Goal: Task Accomplishment & Management: Use online tool/utility

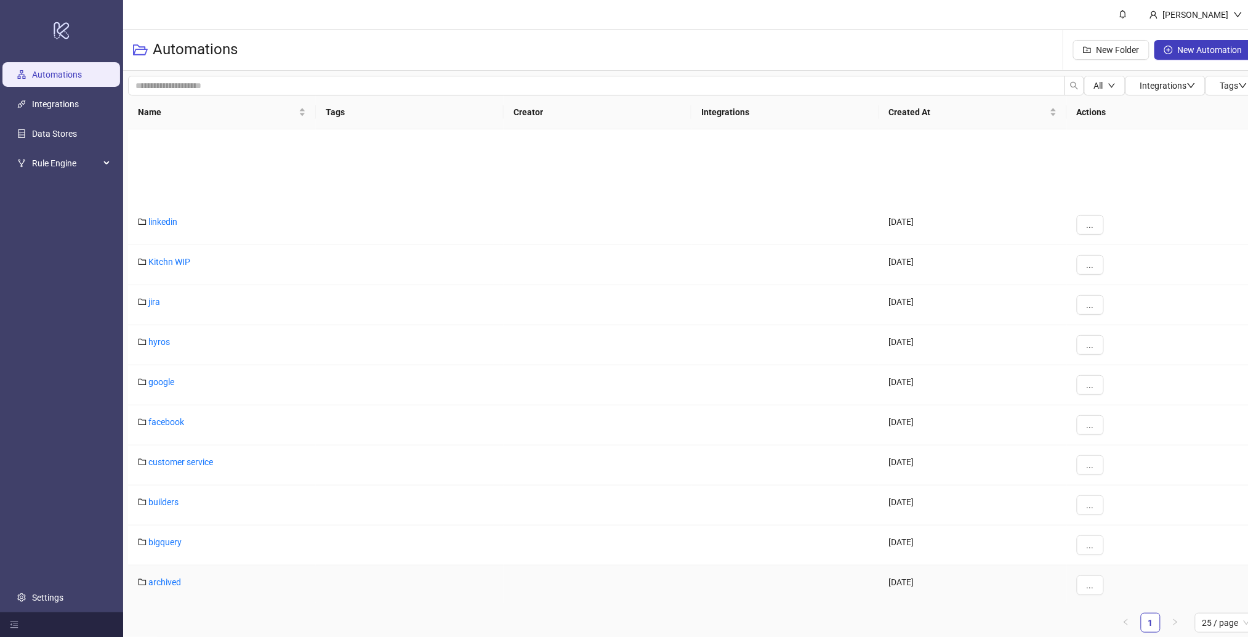
scroll to position [287, 0]
click at [165, 334] on link "facebook" at bounding box center [166, 339] width 36 height 10
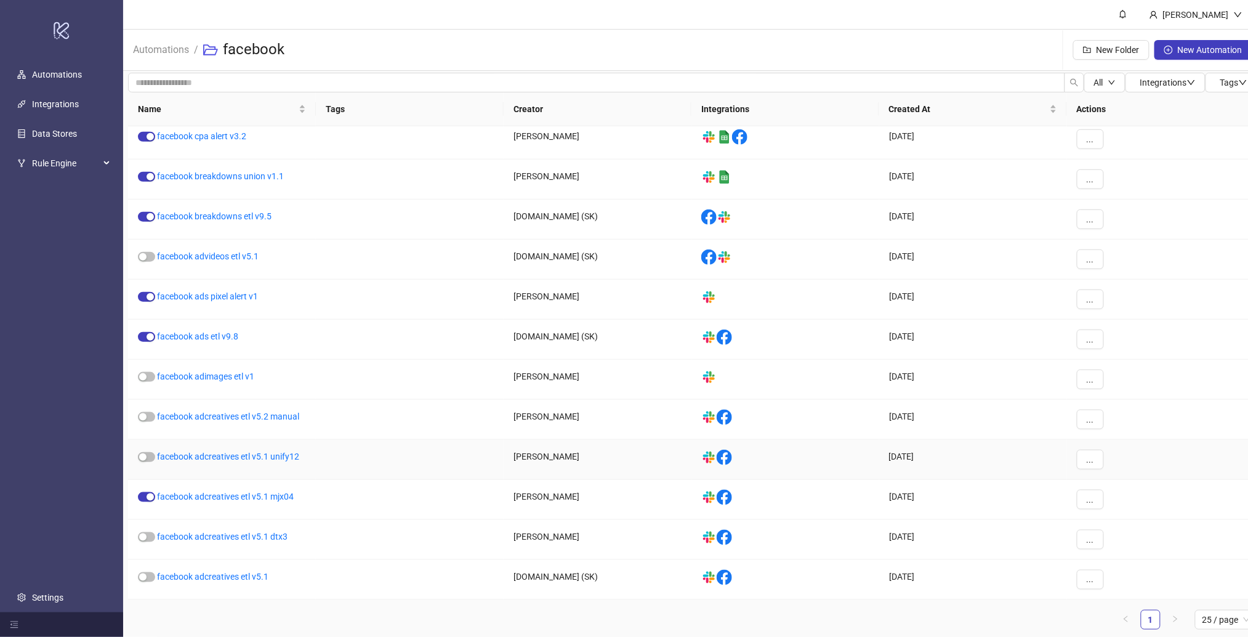
scroll to position [12, 0]
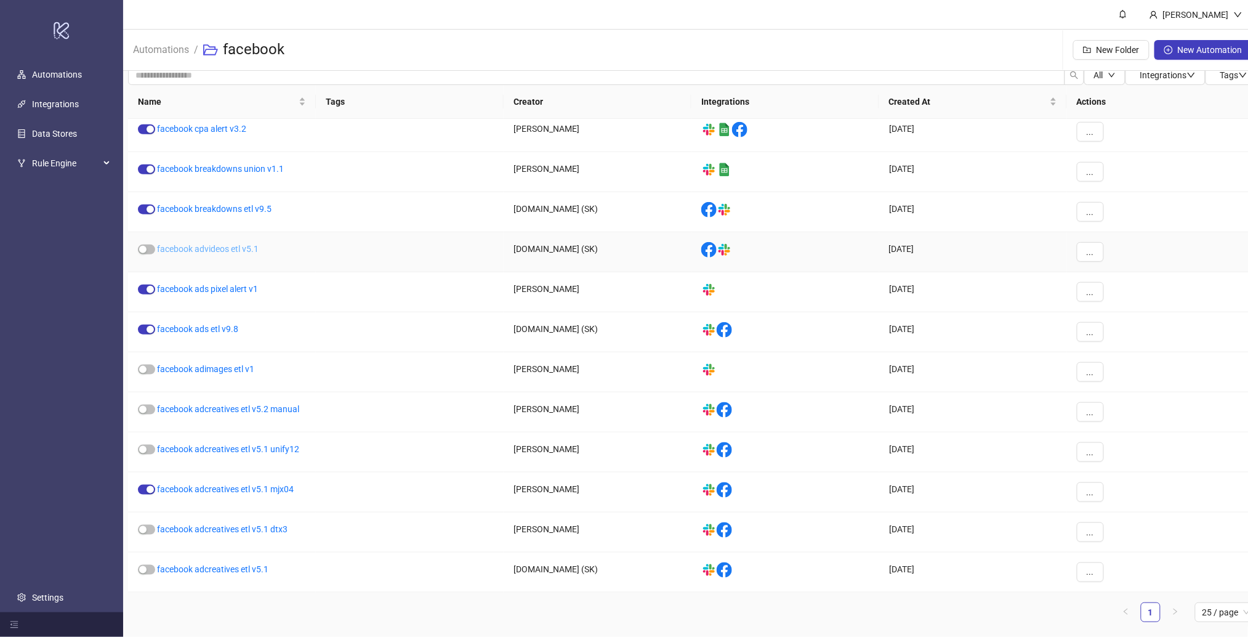
click at [240, 249] on link "facebook advideos etl v5.1" at bounding box center [208, 249] width 102 height 10
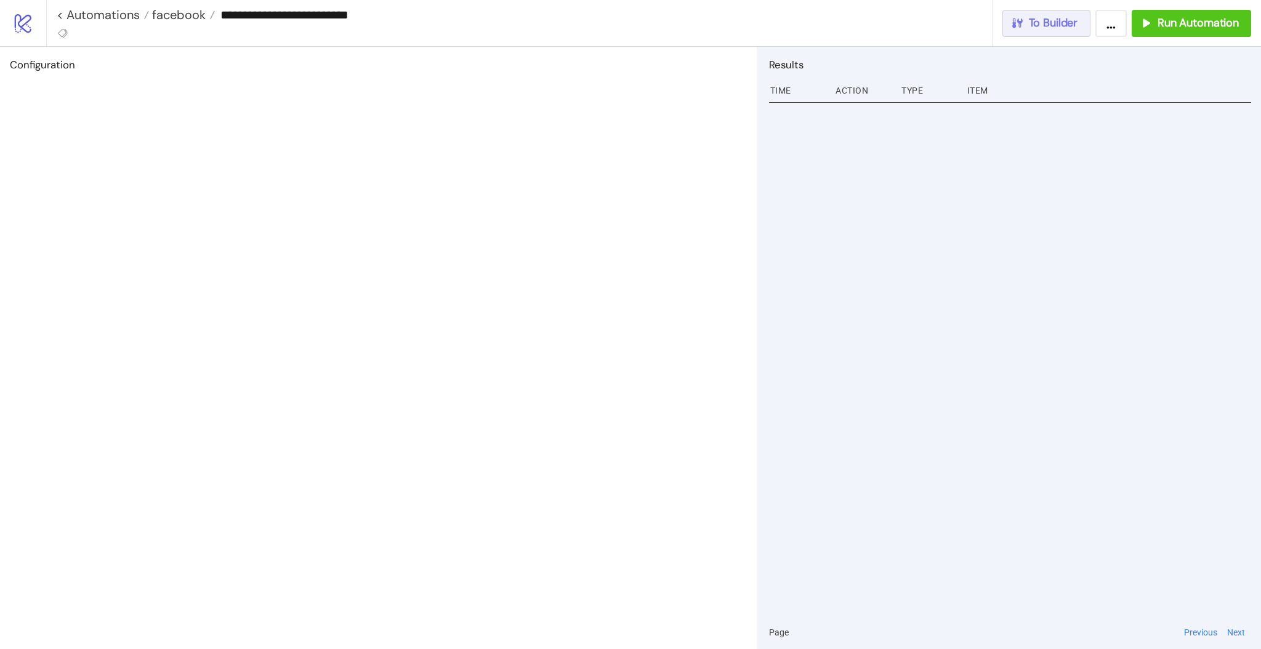
click at [1043, 26] on span "To Builder" at bounding box center [1053, 23] width 49 height 14
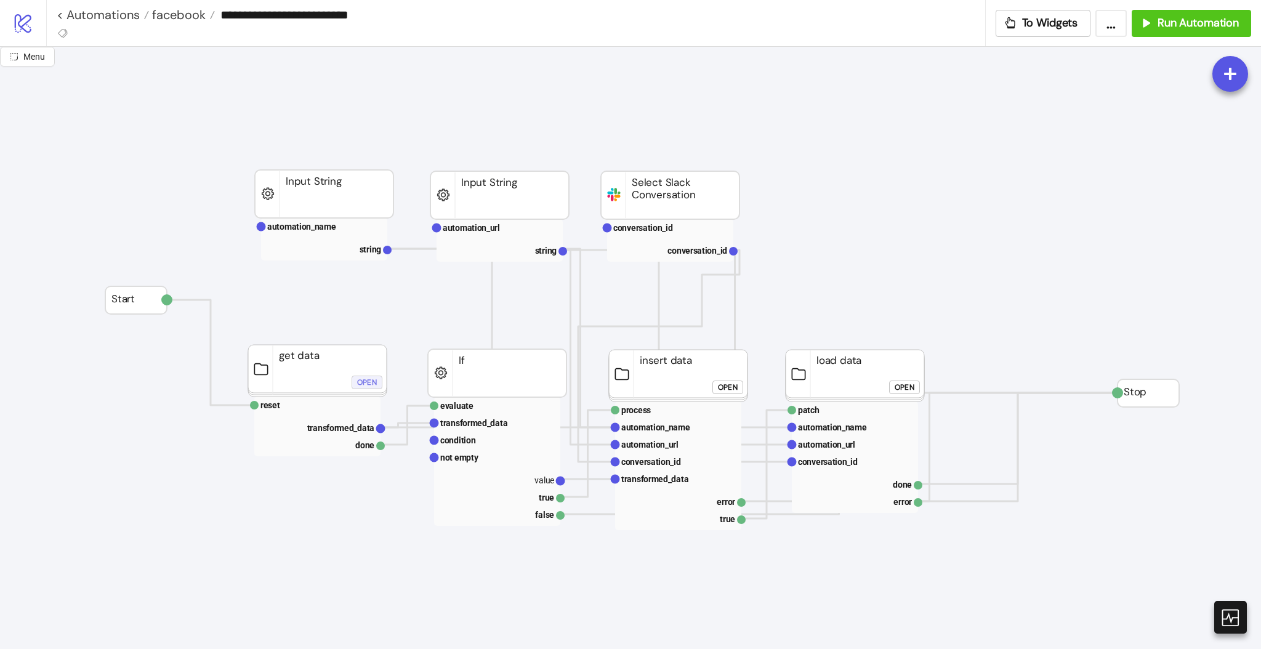
click at [367, 382] on div "Open" at bounding box center [367, 383] width 20 height 14
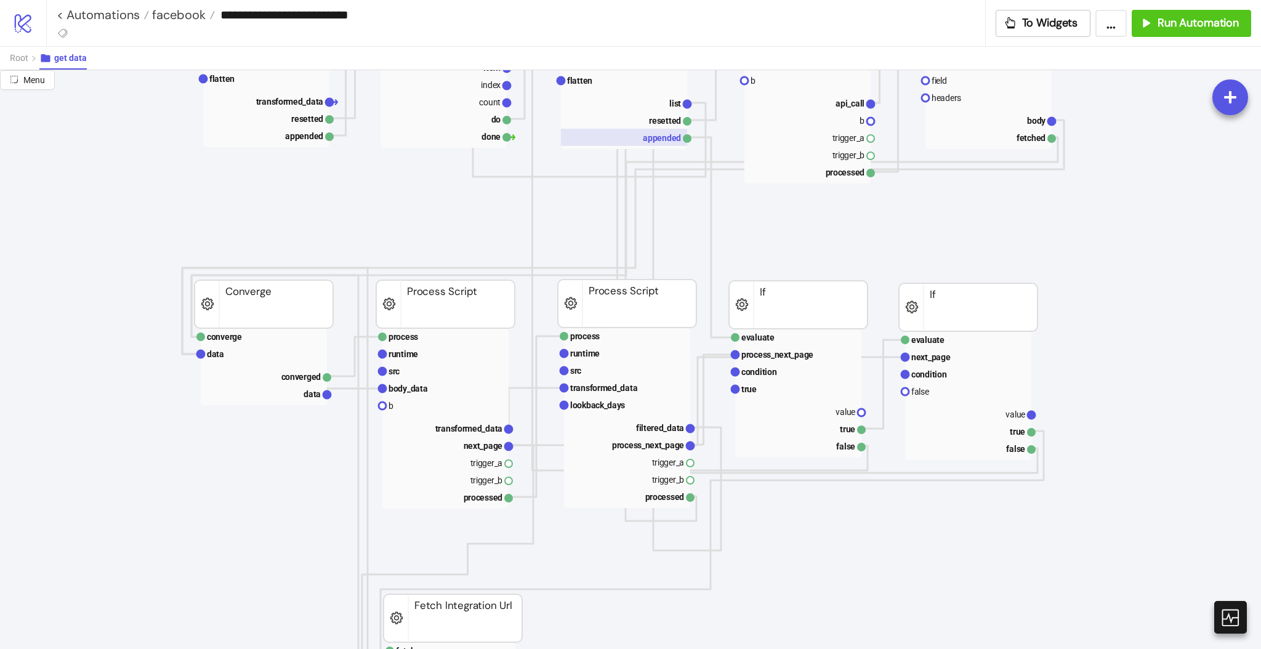
scroll to position [328, 0]
click at [607, 371] on rect at bounding box center [627, 368] width 126 height 17
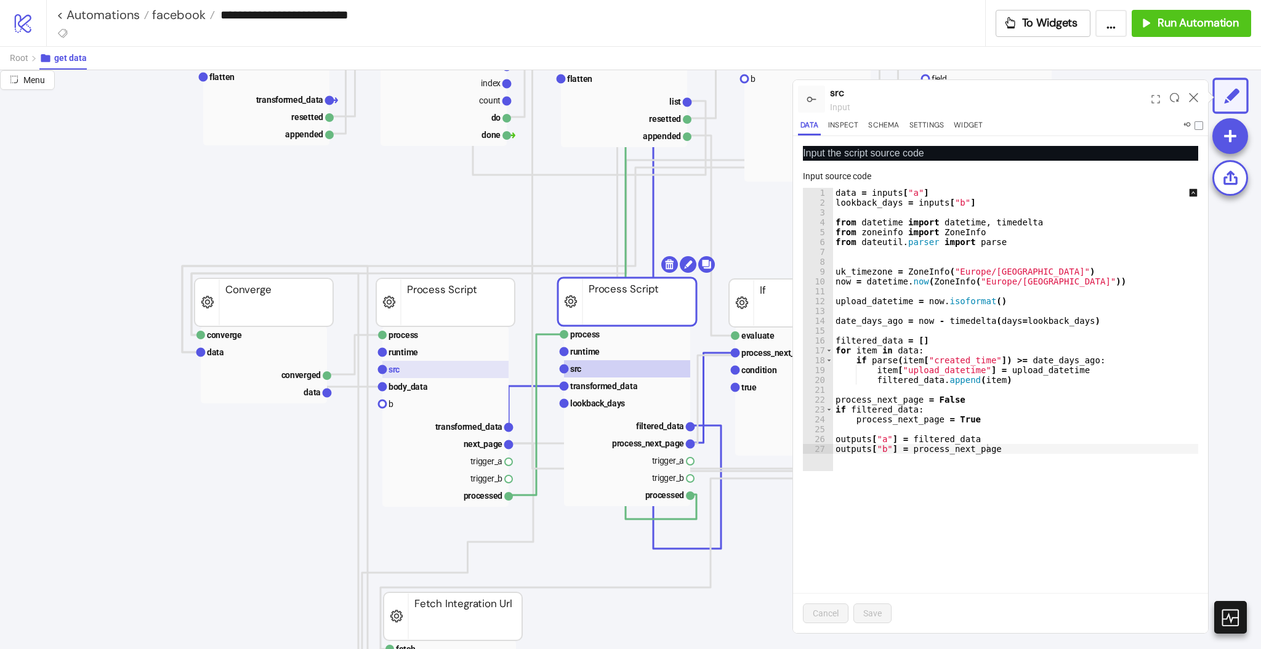
click at [432, 368] on rect at bounding box center [445, 369] width 126 height 17
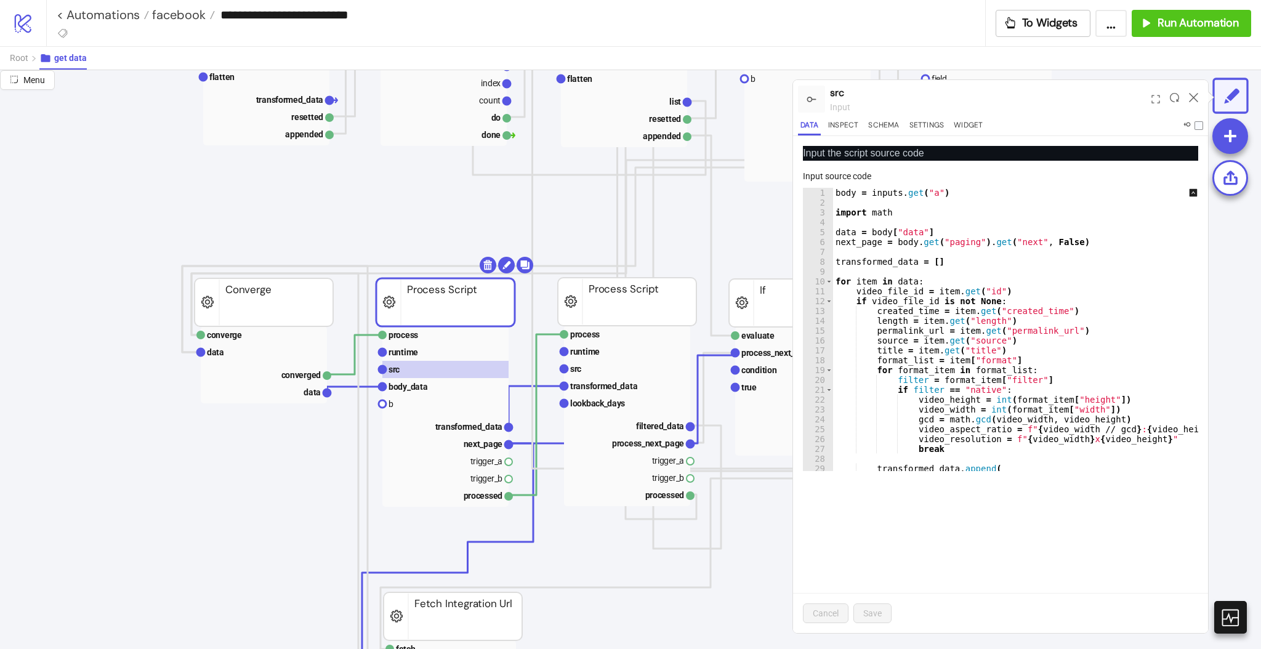
click at [1035, 304] on div "body = inputs . get ( "a" ) import math data = body [ "data" ] next_page = body…" at bounding box center [1030, 333] width 394 height 291
type textarea "**********"
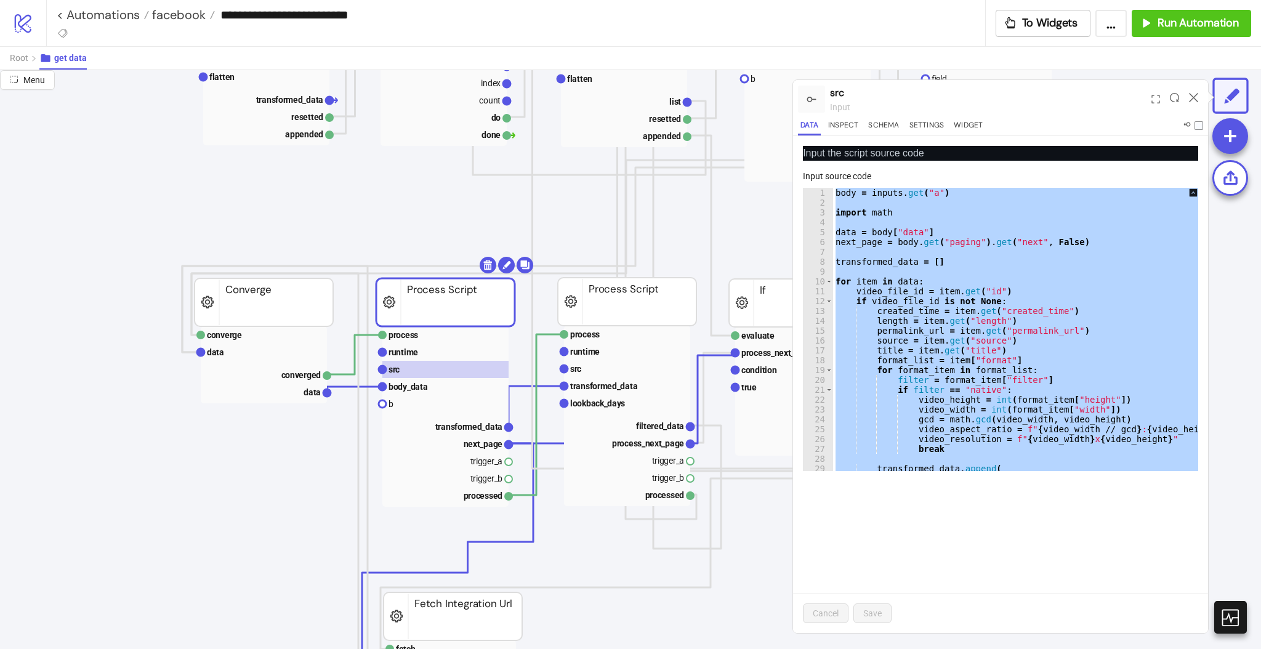
click at [170, 24] on div "**********" at bounding box center [521, 15] width 929 height 30
click at [170, 20] on span "facebook" at bounding box center [177, 15] width 57 height 16
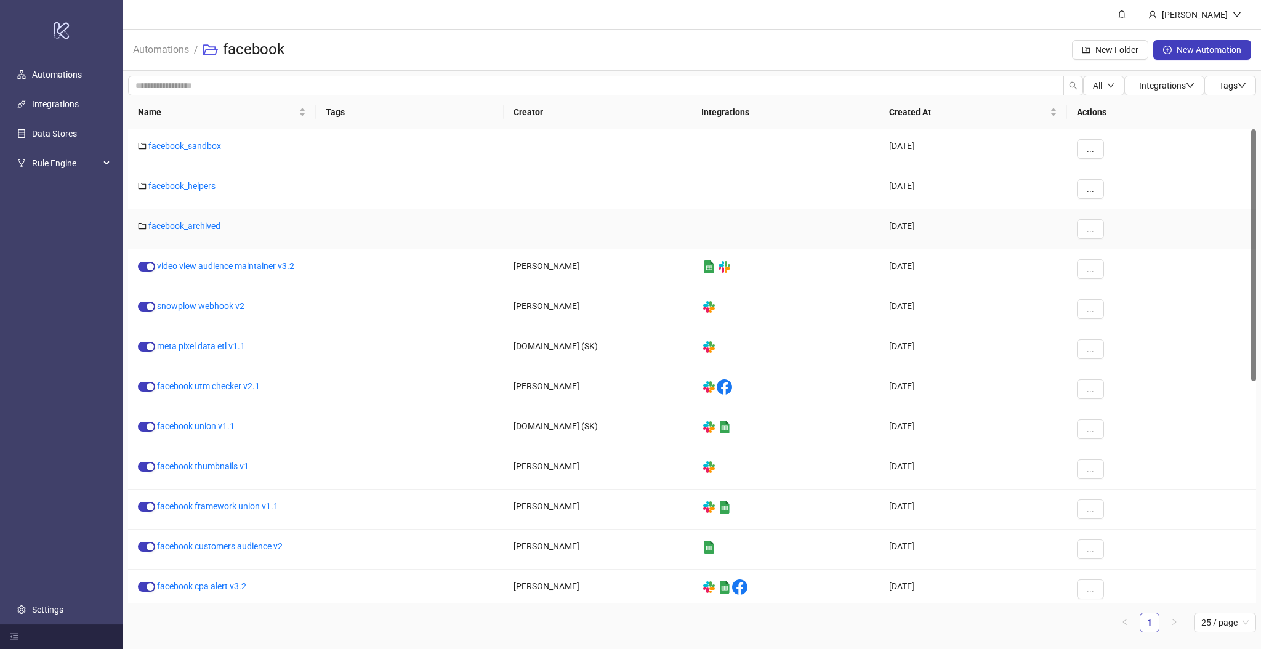
drag, startPoint x: 1253, startPoint y: 330, endPoint x: 1208, endPoint y: 206, distance: 131.5
click at [1222, 210] on div "facebook_sandbox 2023-09-08 ... facebook_helpers 2025-02-01 ... facebook_archiv…" at bounding box center [692, 366] width 1128 height 474
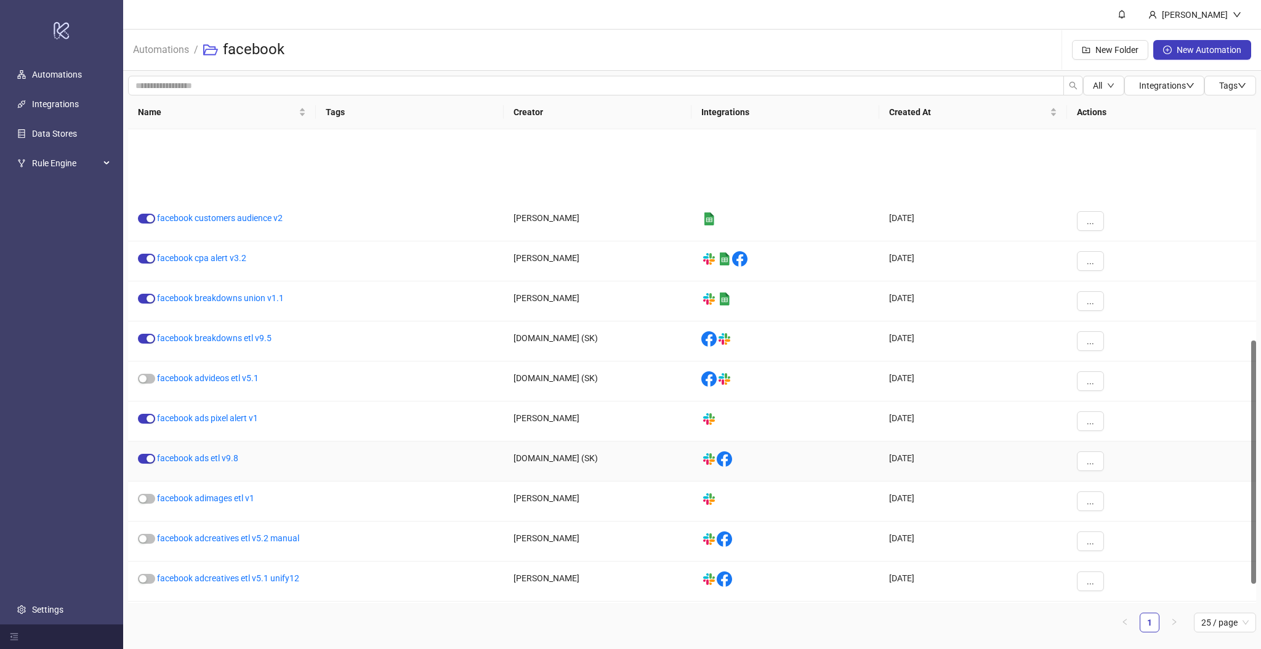
scroll to position [447, 0]
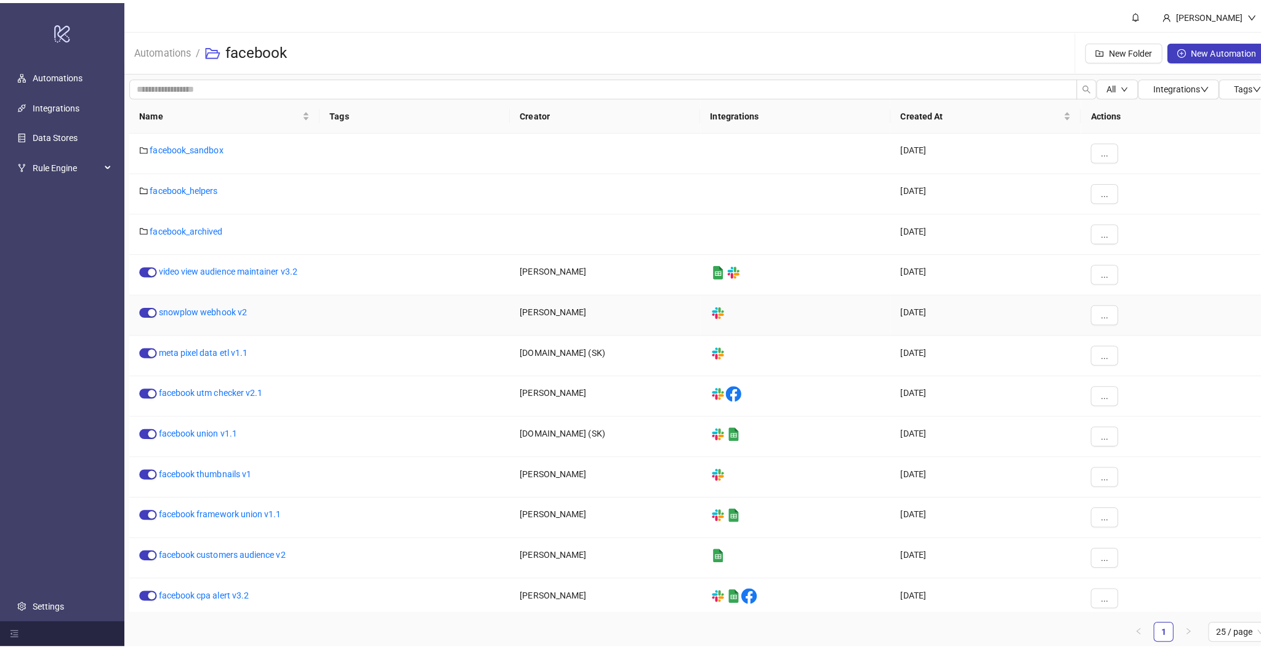
scroll to position [447, 0]
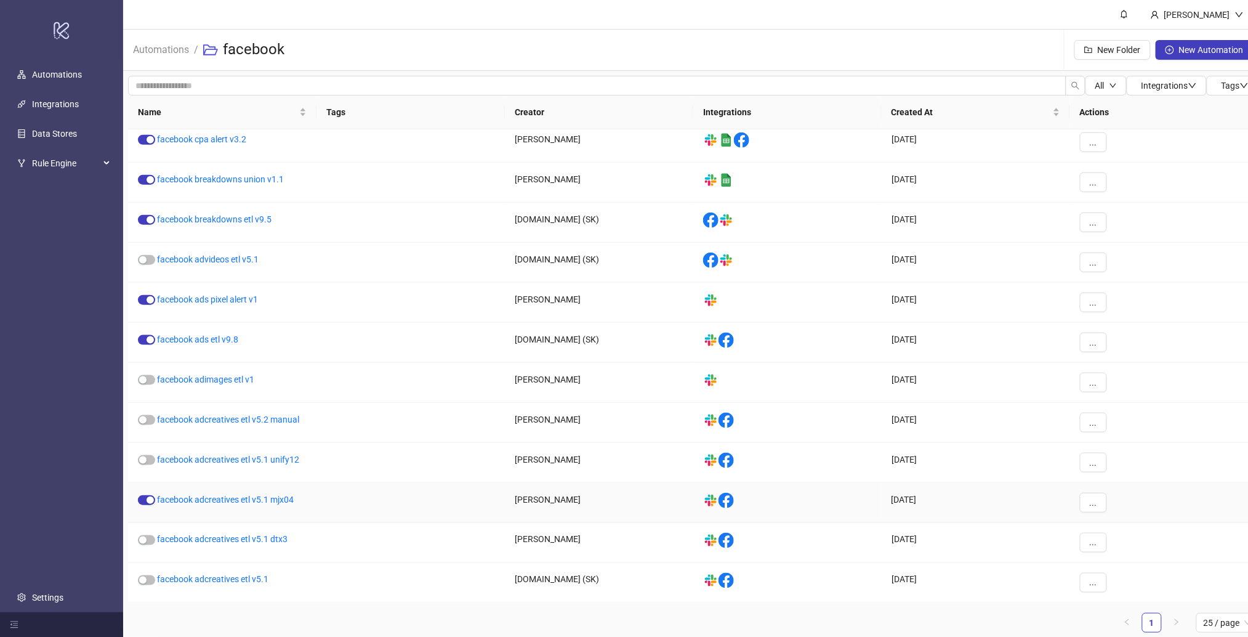
drag, startPoint x: 253, startPoint y: 498, endPoint x: 270, endPoint y: 500, distance: 17.4
click at [253, 498] on link "facebook adcreatives etl v5.1 mjx04" at bounding box center [225, 500] width 137 height 10
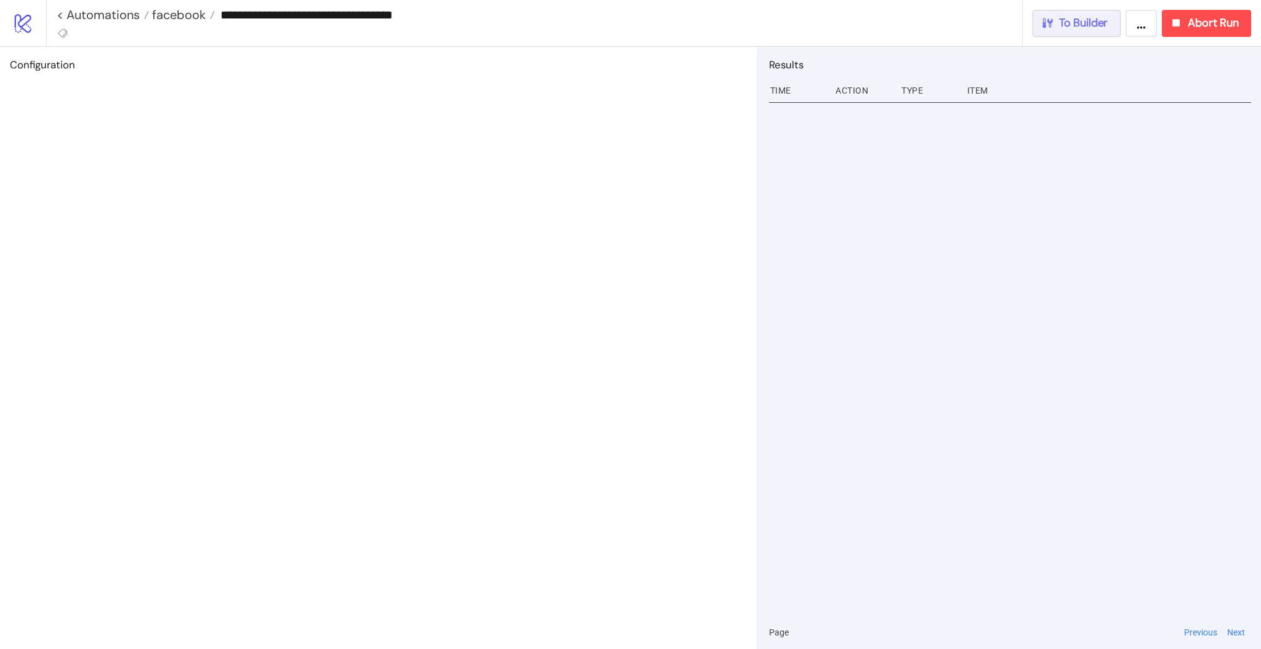
click at [1084, 14] on button "To Builder" at bounding box center [1077, 23] width 89 height 27
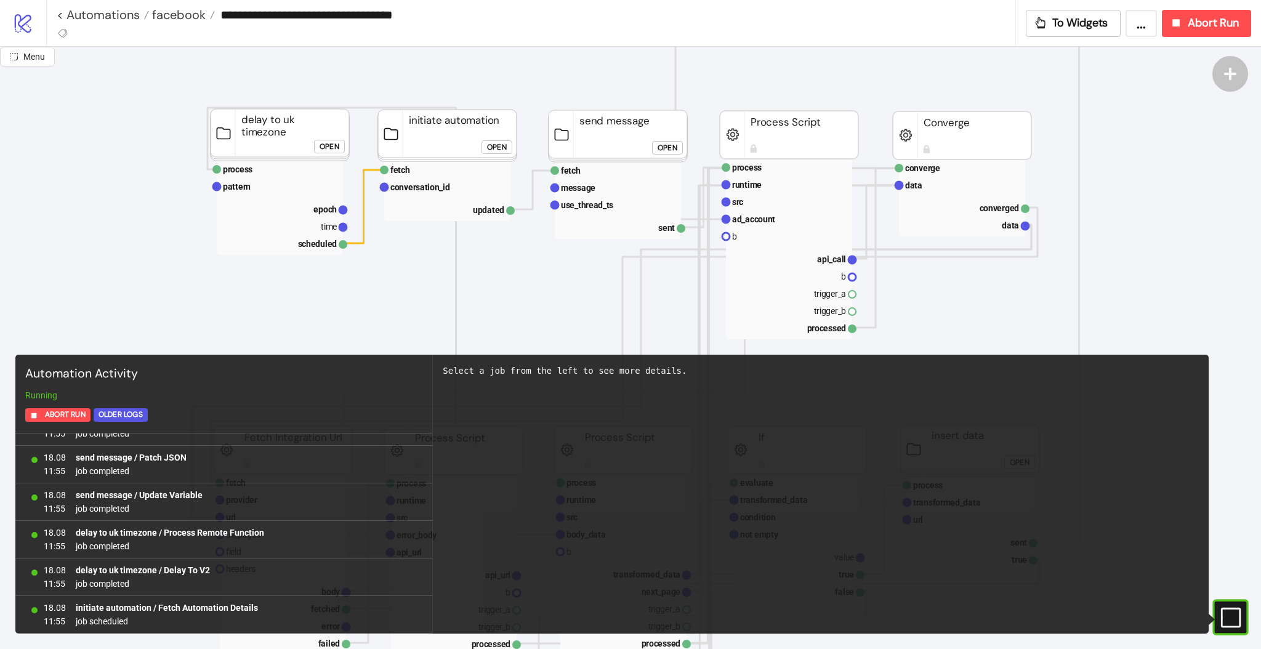
scroll to position [164, 0]
click at [179, 17] on span "facebook" at bounding box center [177, 15] width 57 height 16
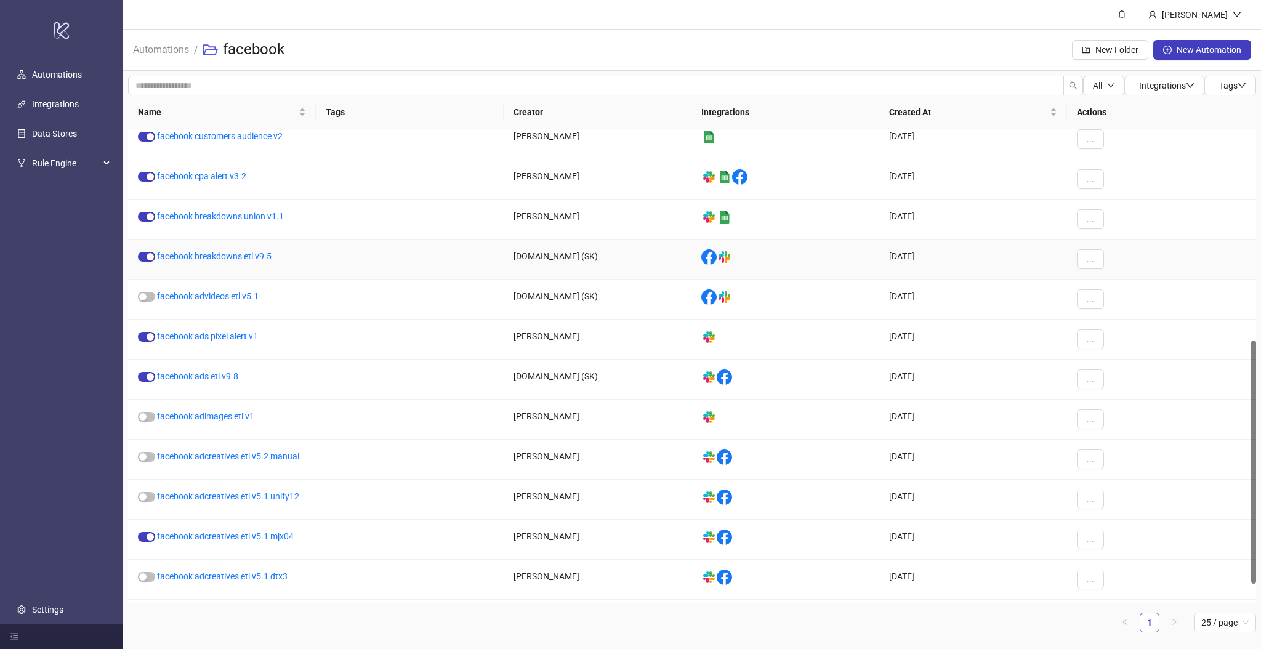
scroll to position [447, 0]
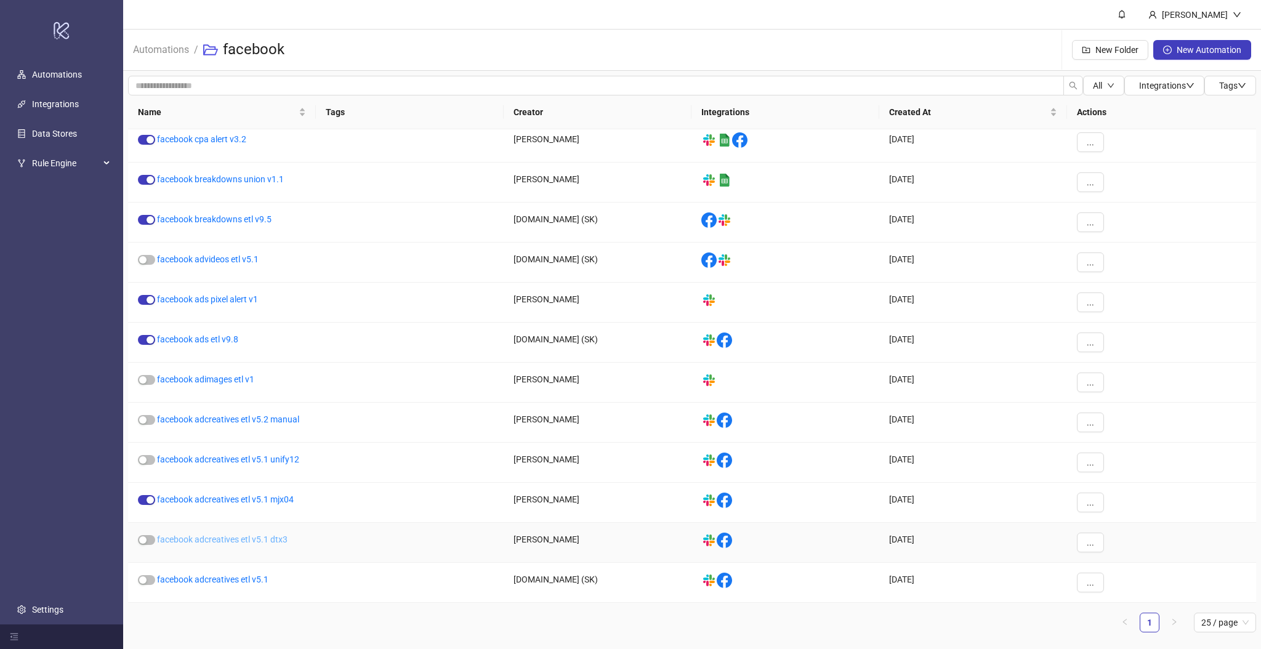
click at [262, 540] on link "facebook adcreatives etl v5.1 dtx3" at bounding box center [222, 540] width 131 height 10
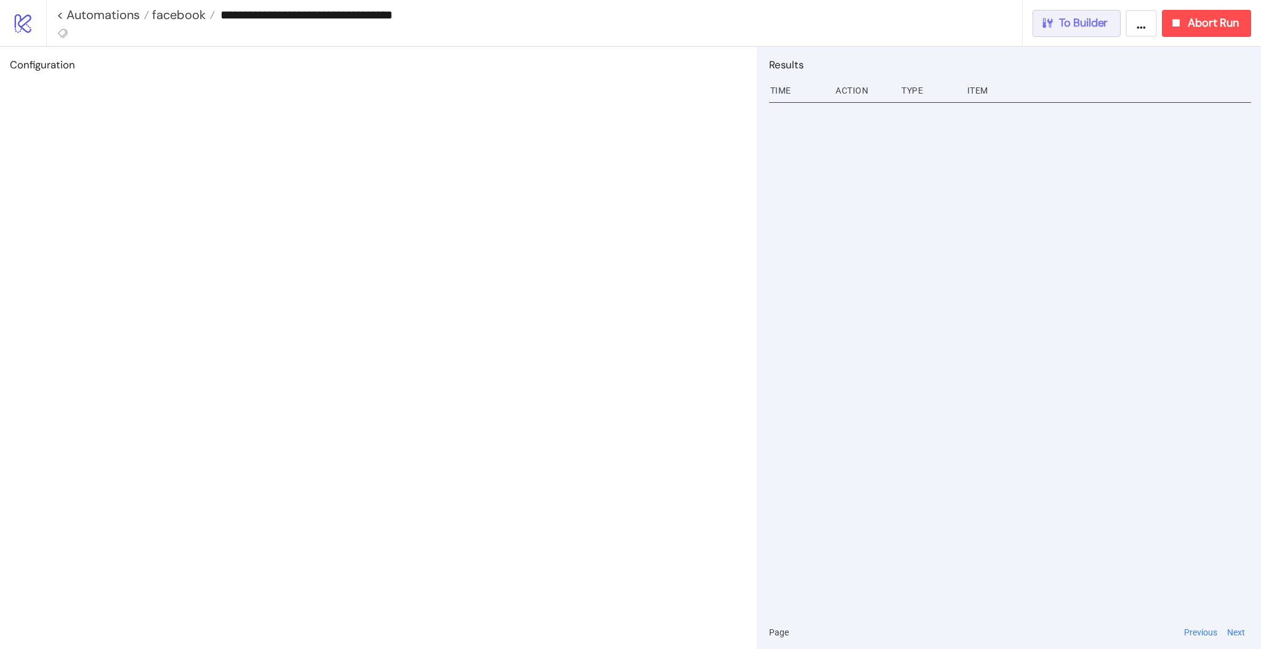
type input "**********"
click at [1081, 14] on button "To Builder" at bounding box center [1077, 23] width 89 height 27
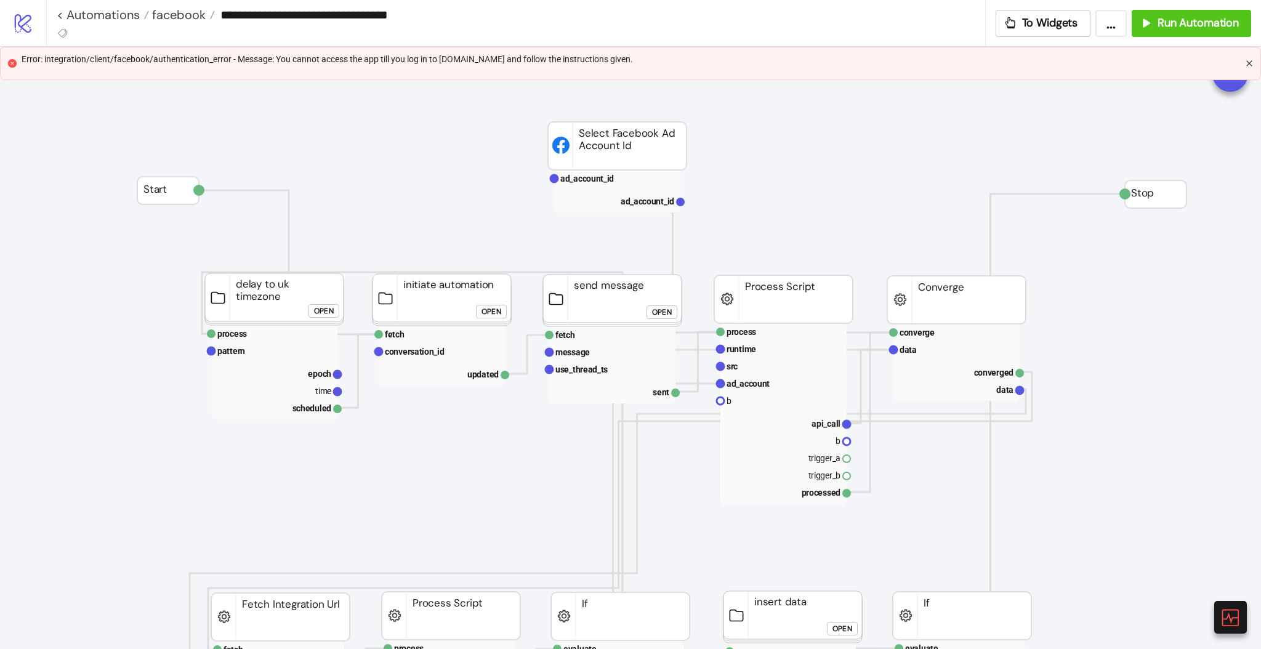
click at [1248, 64] on icon "close" at bounding box center [1250, 63] width 6 height 6
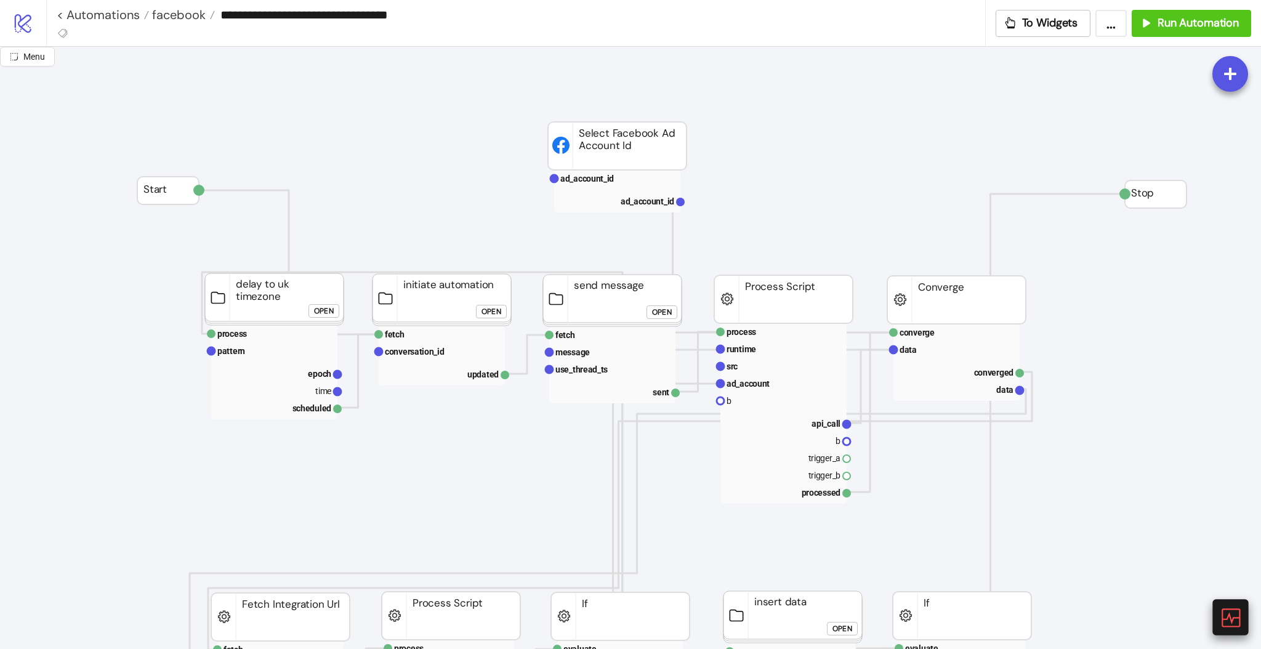
click at [1233, 617] on icon at bounding box center [1230, 618] width 22 height 22
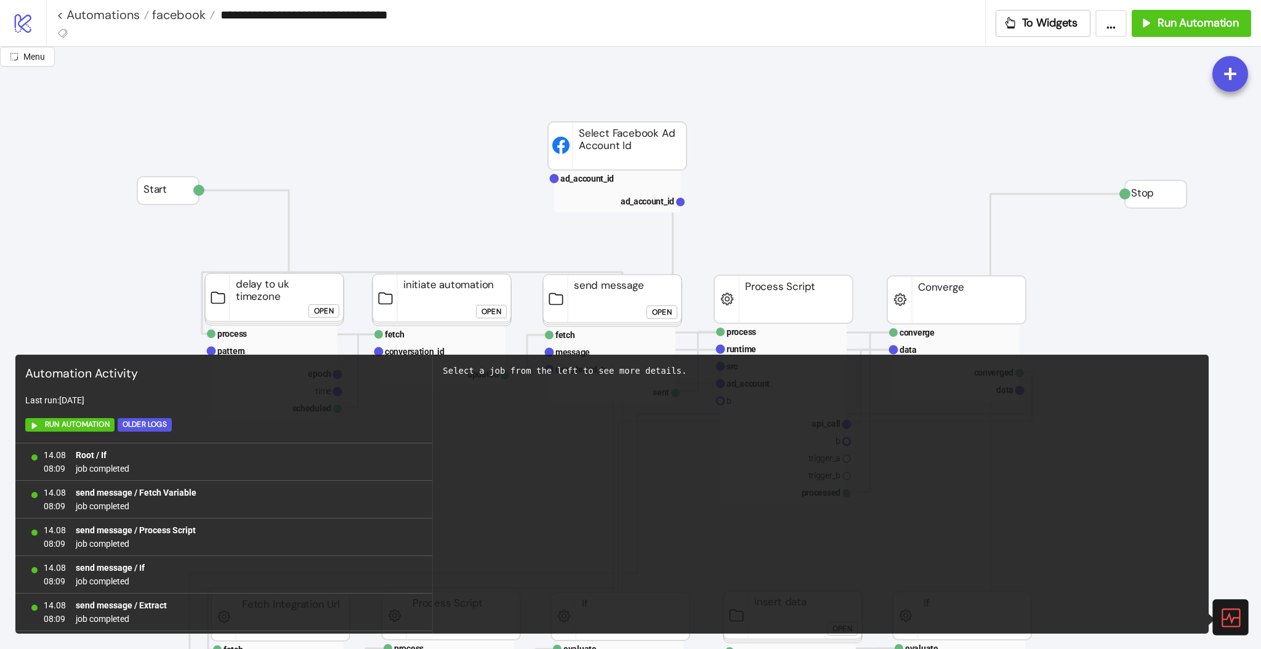
scroll to position [787, 0]
click at [1232, 615] on icon at bounding box center [1230, 618] width 22 height 22
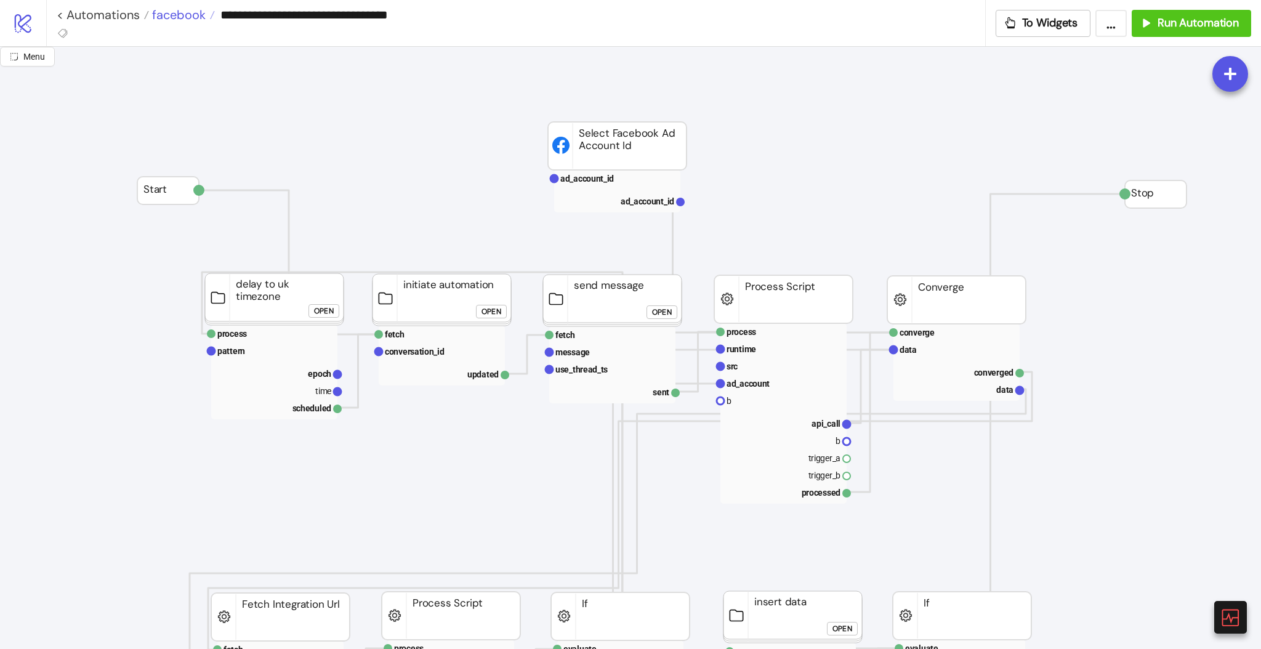
click at [182, 15] on span "facebook" at bounding box center [177, 15] width 57 height 16
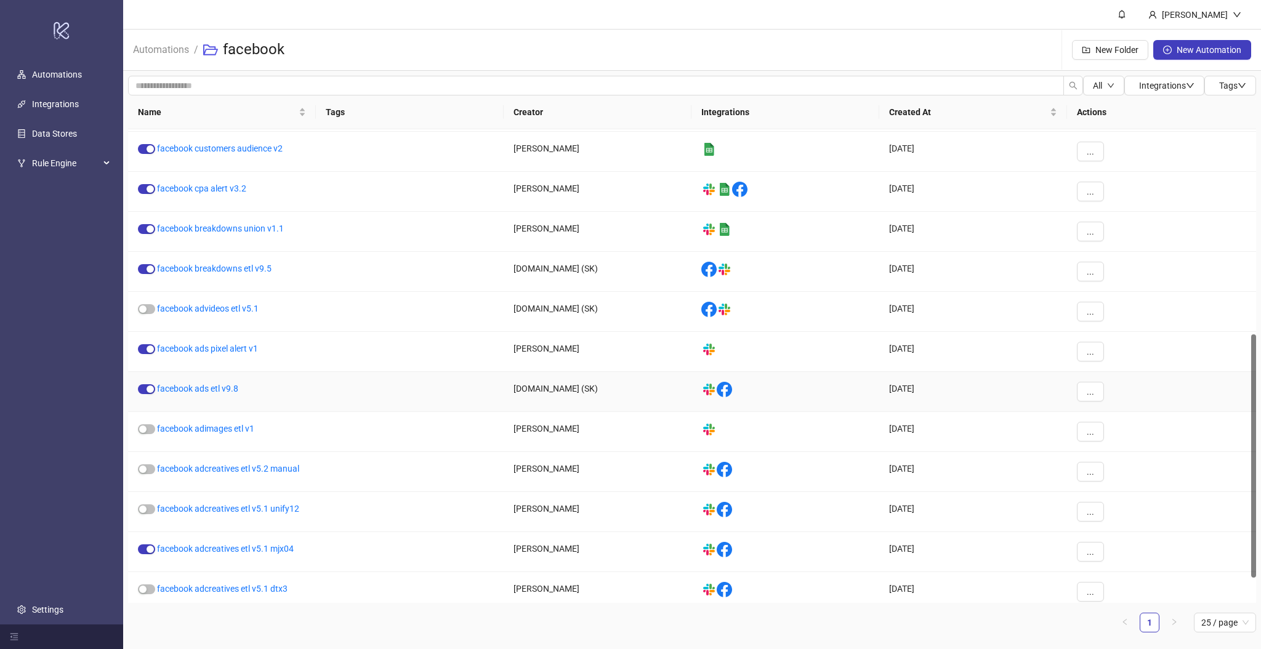
scroll to position [447, 0]
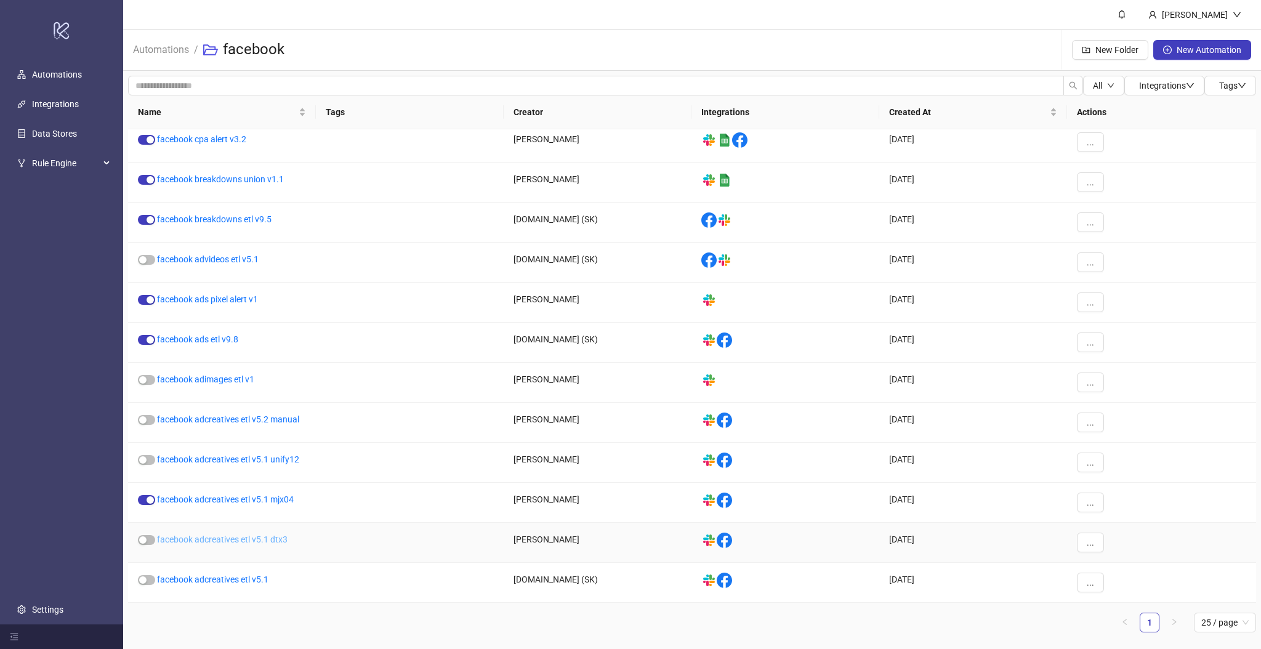
click at [280, 542] on link "facebook adcreatives etl v5.1 dtx3" at bounding box center [222, 540] width 131 height 10
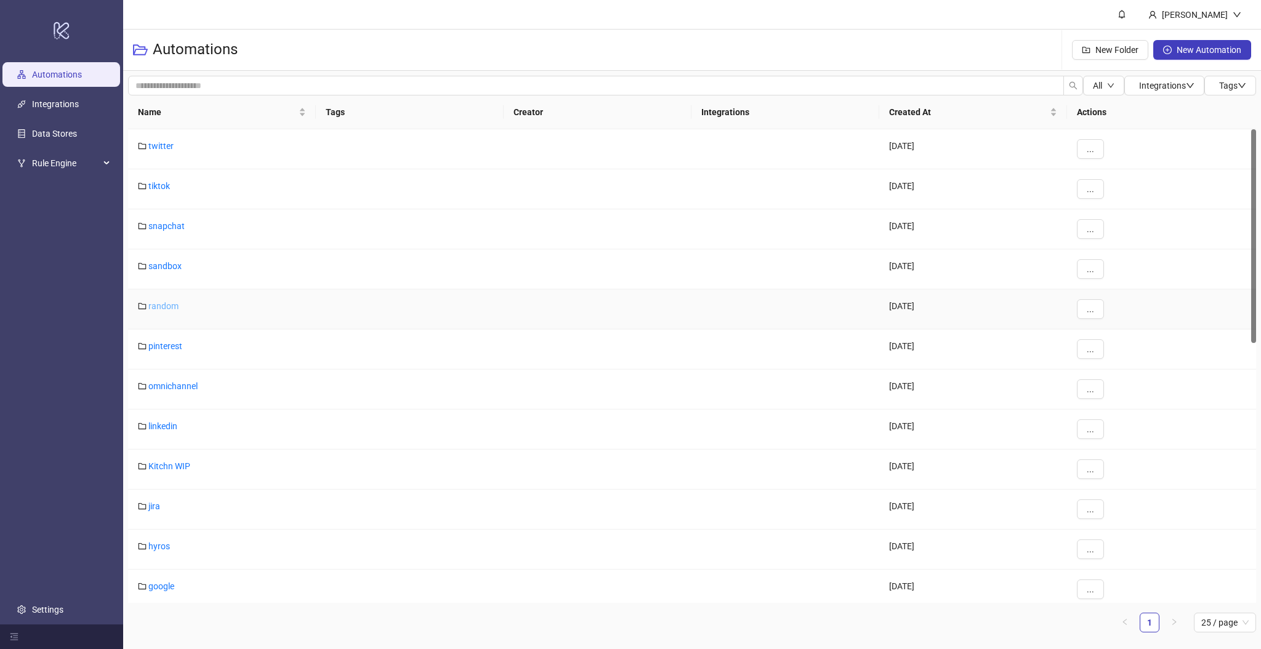
click at [169, 303] on link "random" at bounding box center [163, 306] width 30 height 10
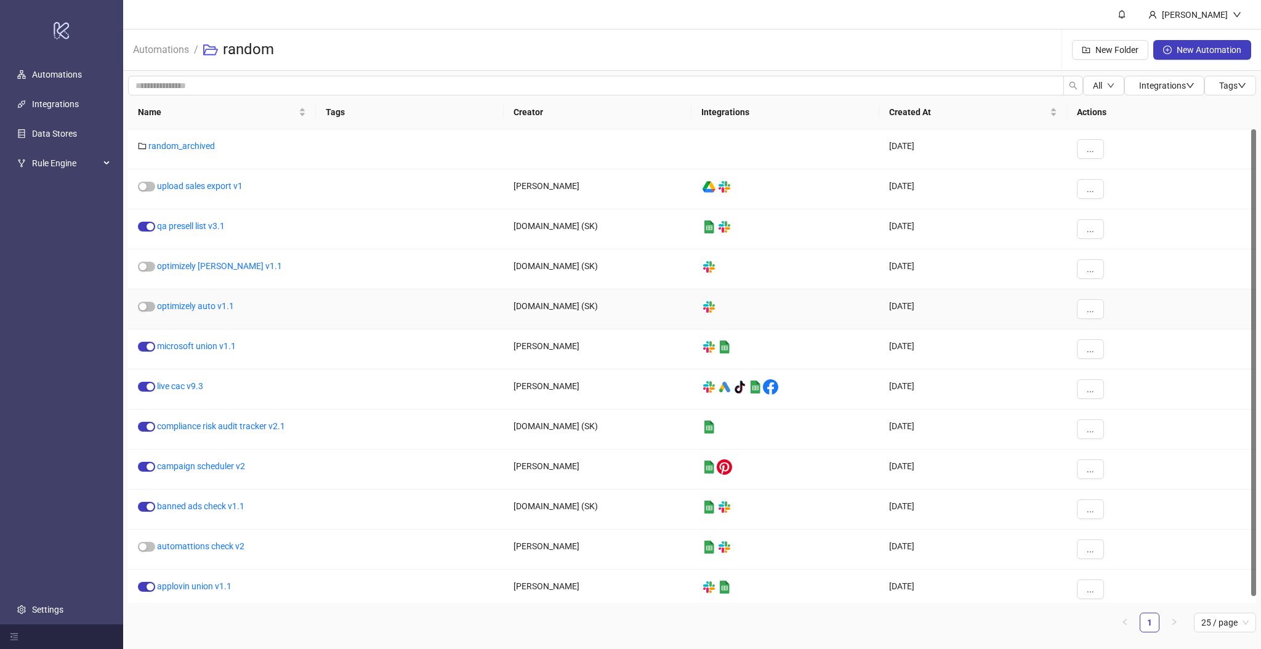
scroll to position [6, 0]
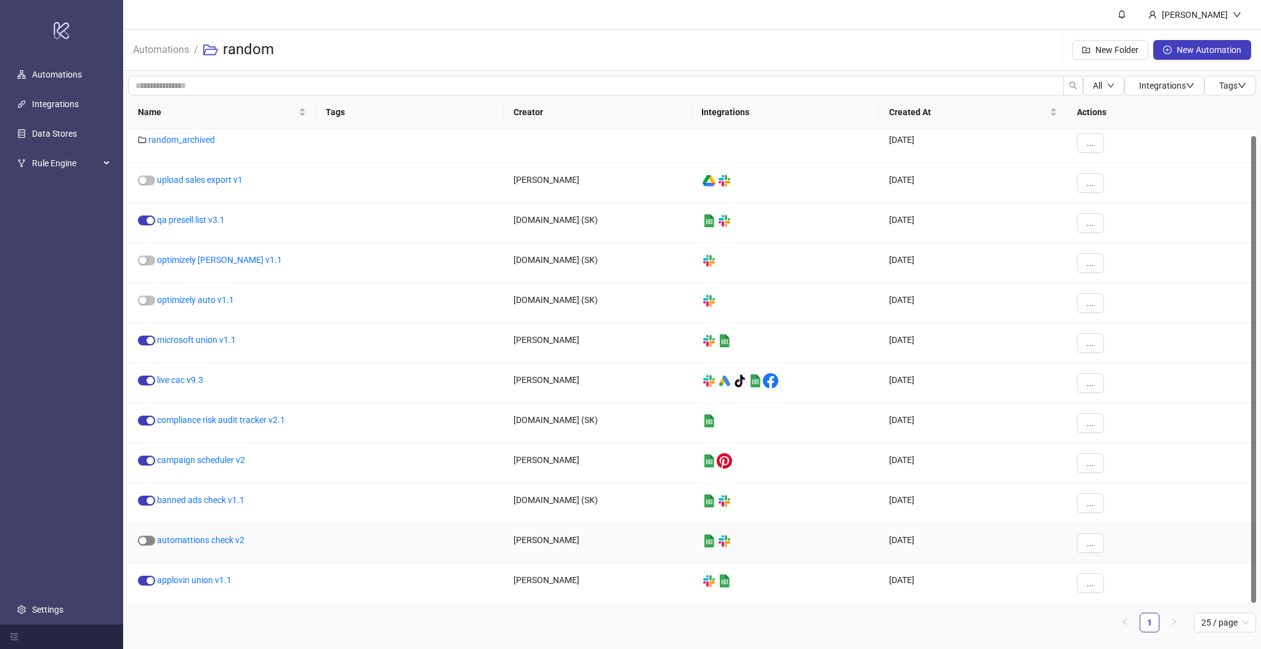
click at [145, 541] on div "button" at bounding box center [142, 540] width 7 height 7
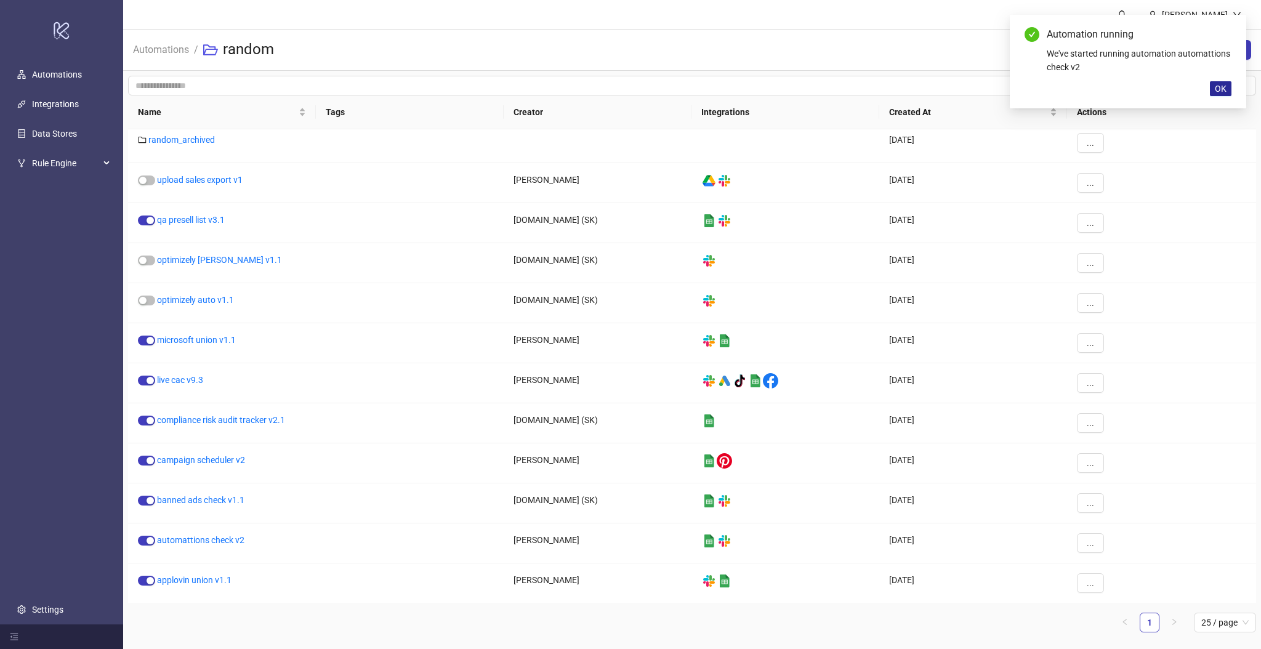
click at [1224, 89] on span "OK" at bounding box center [1221, 89] width 12 height 10
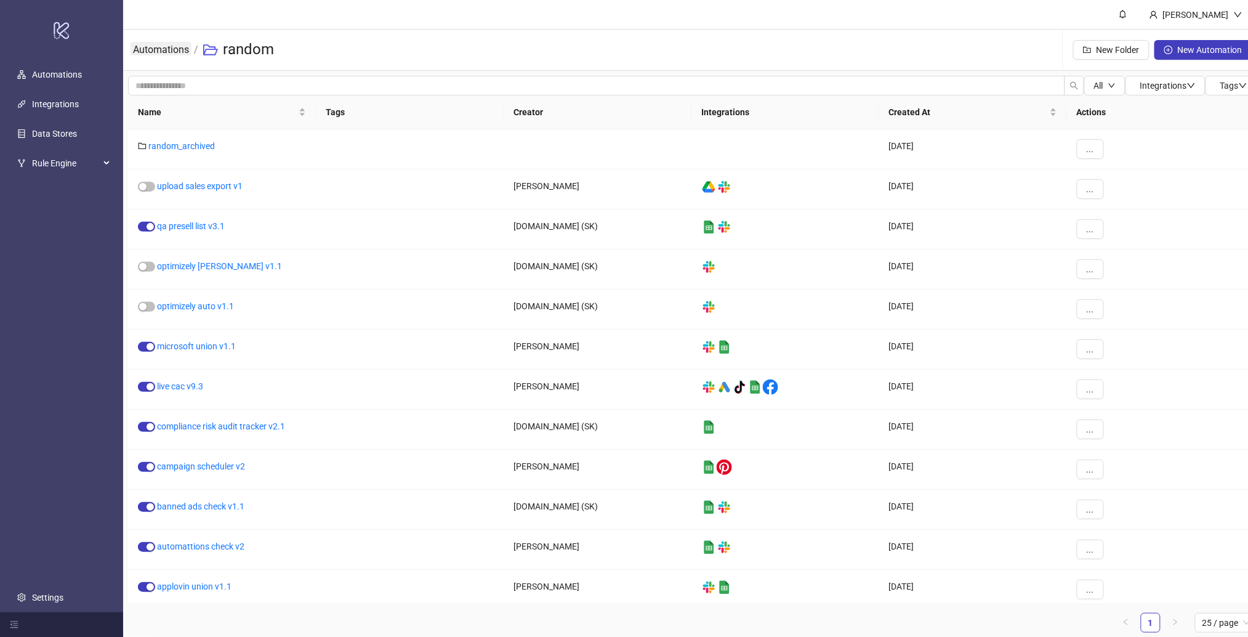
click at [168, 49] on link "Automations" at bounding box center [161, 49] width 61 height 14
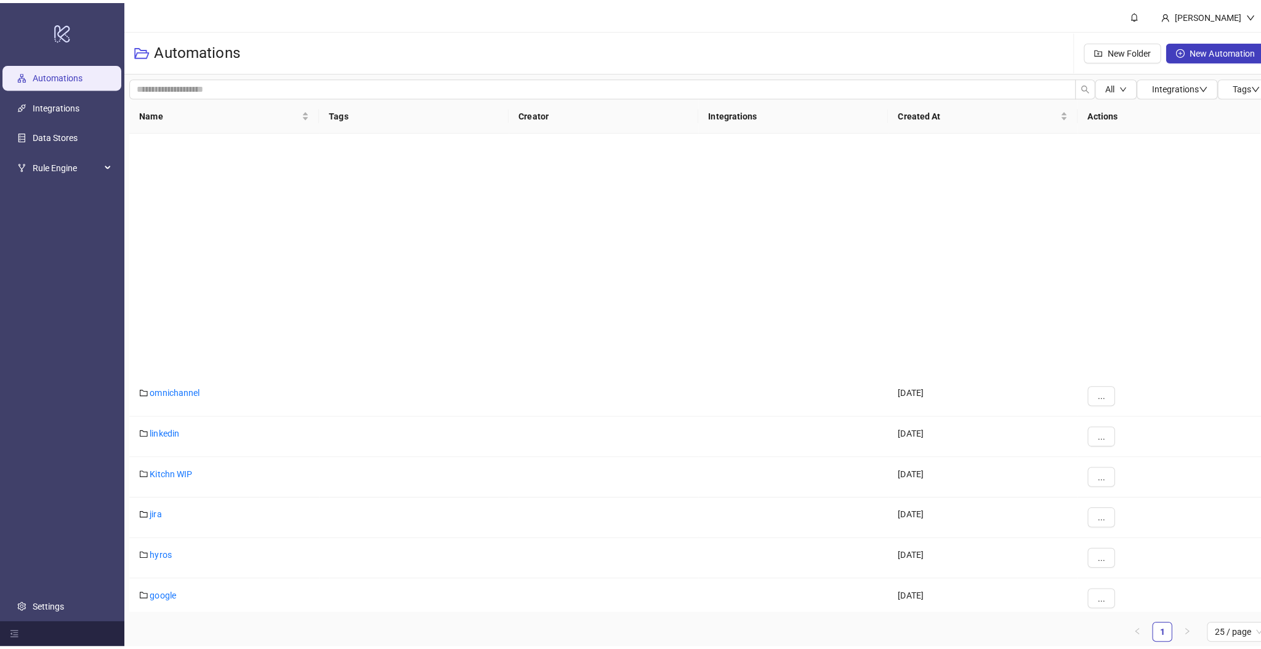
scroll to position [287, 0]
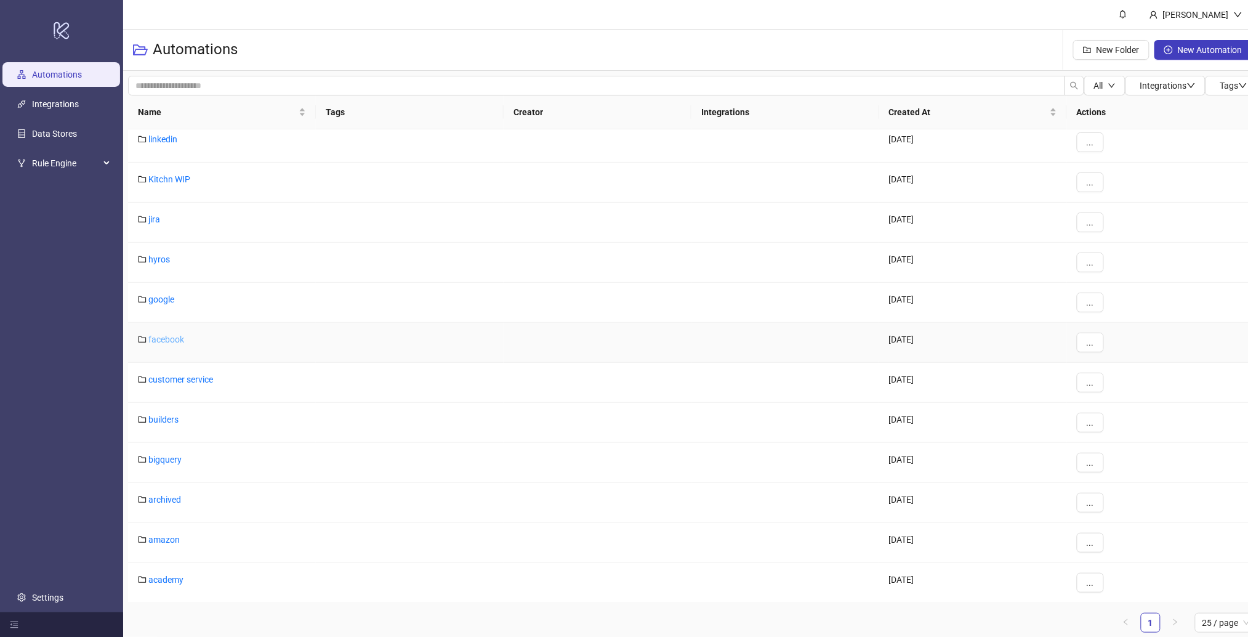
click at [159, 338] on link "facebook" at bounding box center [166, 339] width 36 height 10
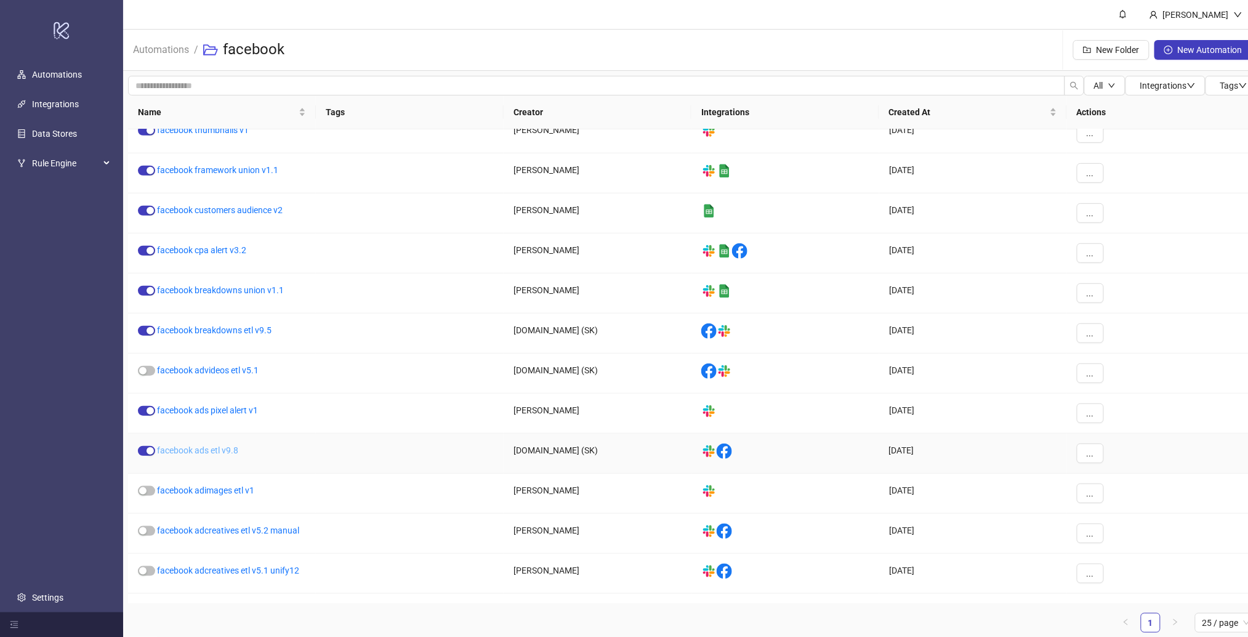
click at [219, 449] on link "facebook ads etl v9.8" at bounding box center [197, 450] width 81 height 10
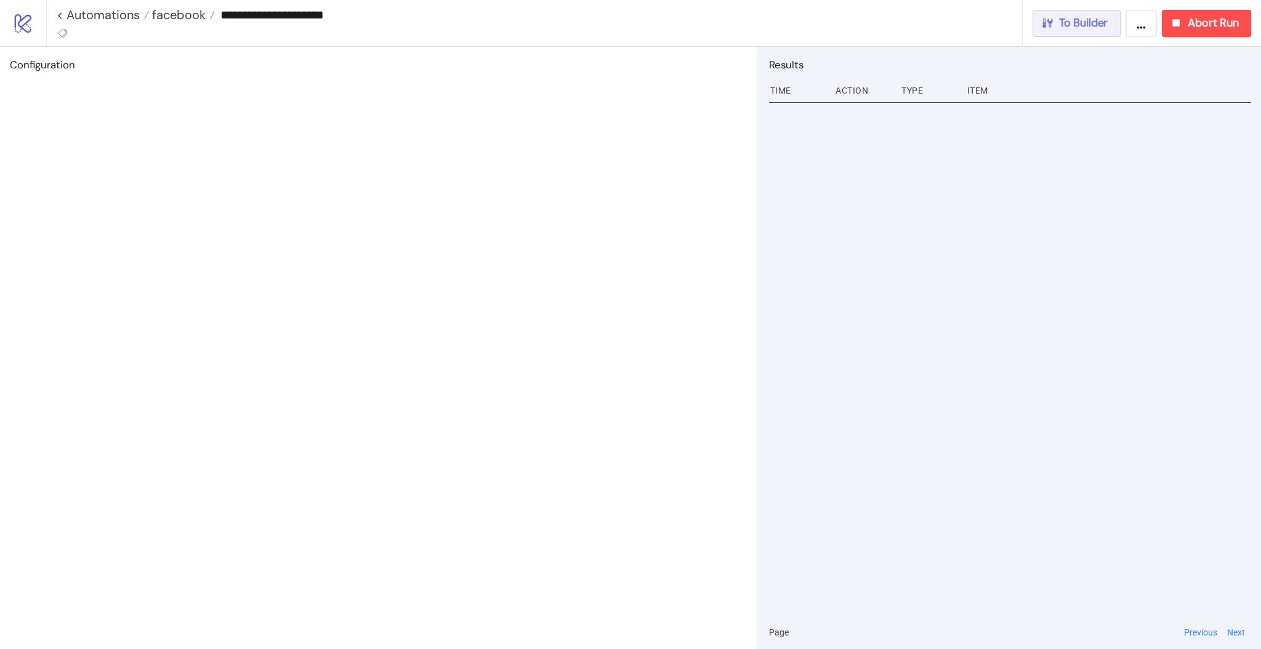
click at [1093, 28] on span "To Builder" at bounding box center [1083, 23] width 49 height 14
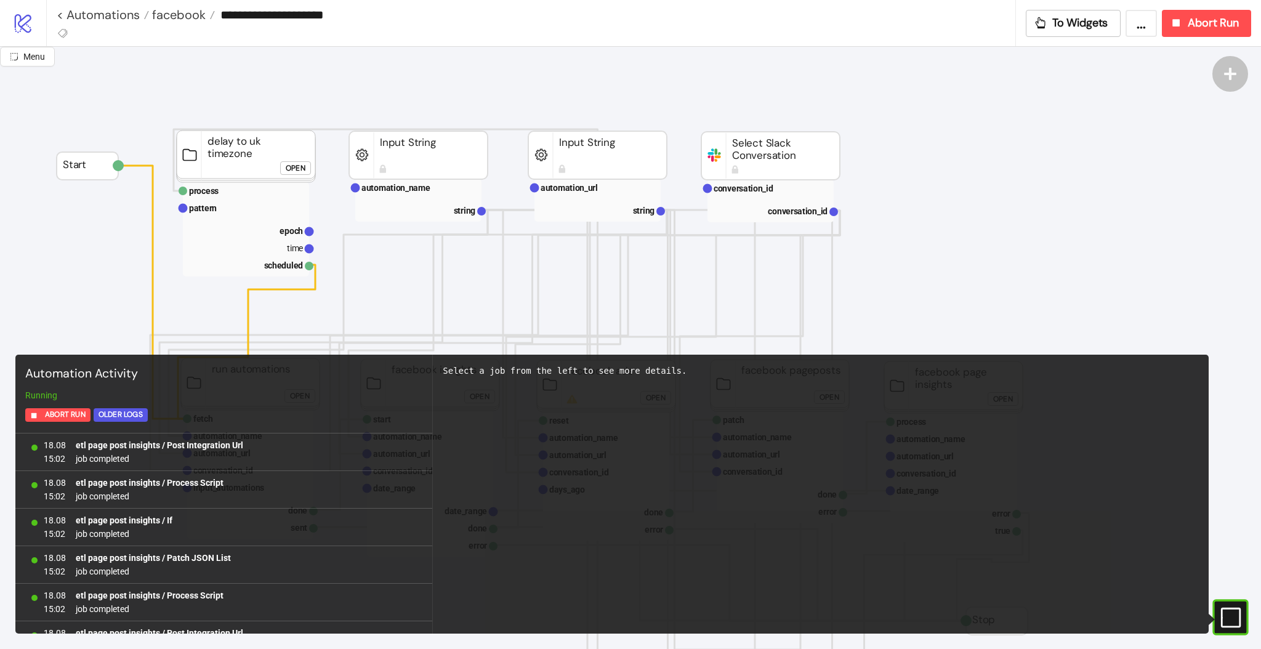
scroll to position [1078, 0]
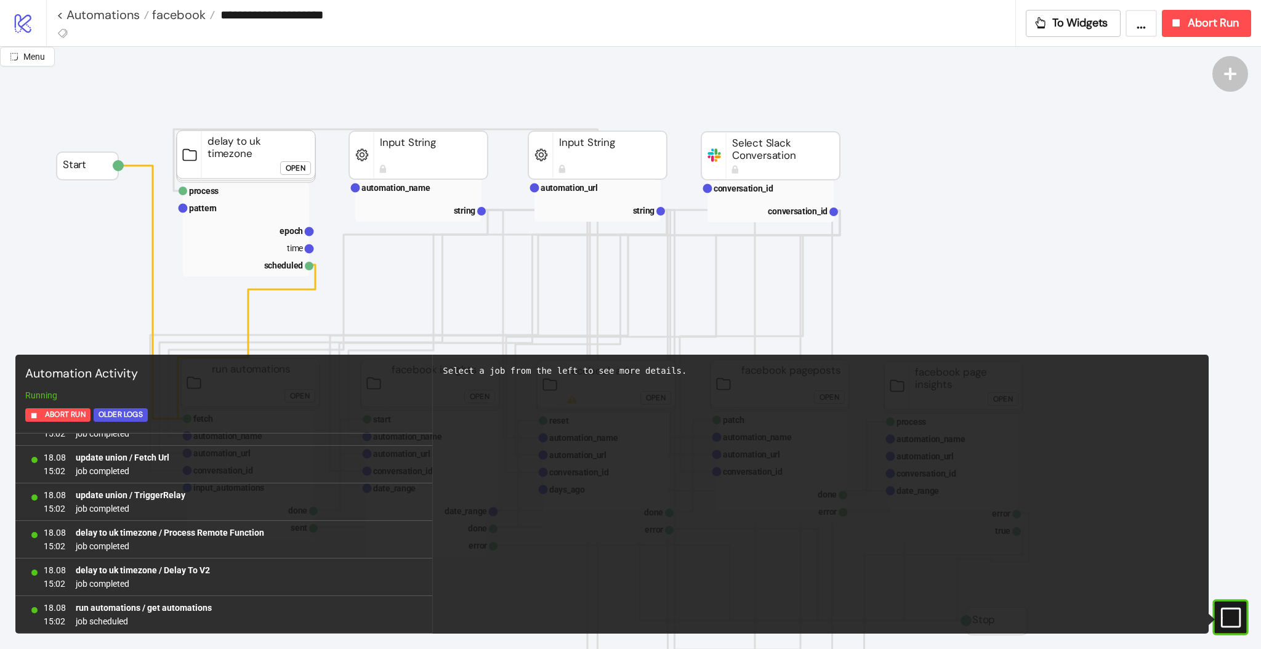
click at [1223, 617] on rect at bounding box center [1213, 618] width 18 height 18
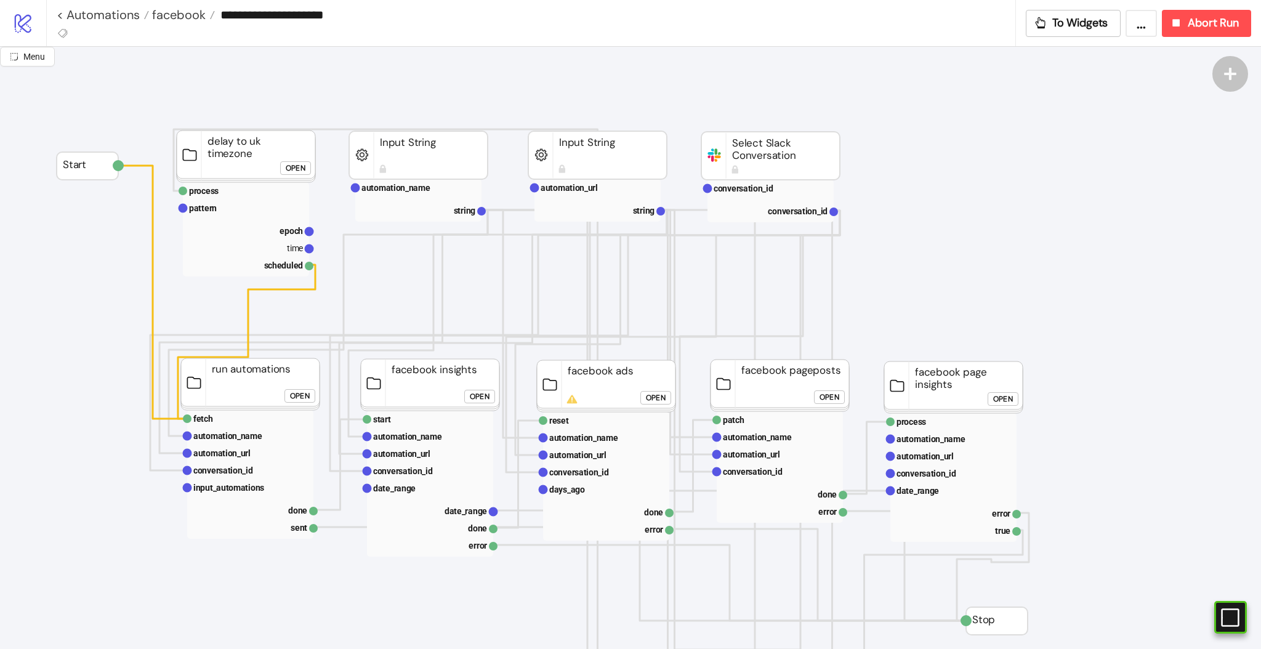
click at [478, 397] on div "Open" at bounding box center [480, 397] width 20 height 14
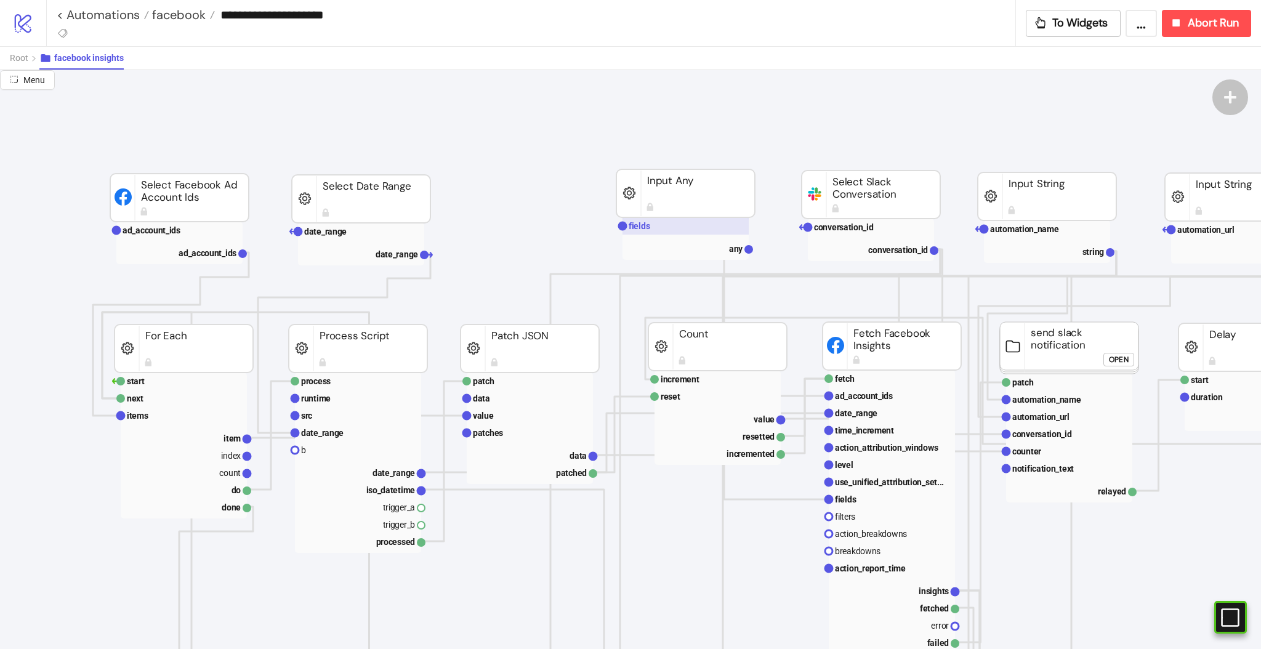
click at [657, 219] on rect at bounding box center [686, 225] width 126 height 17
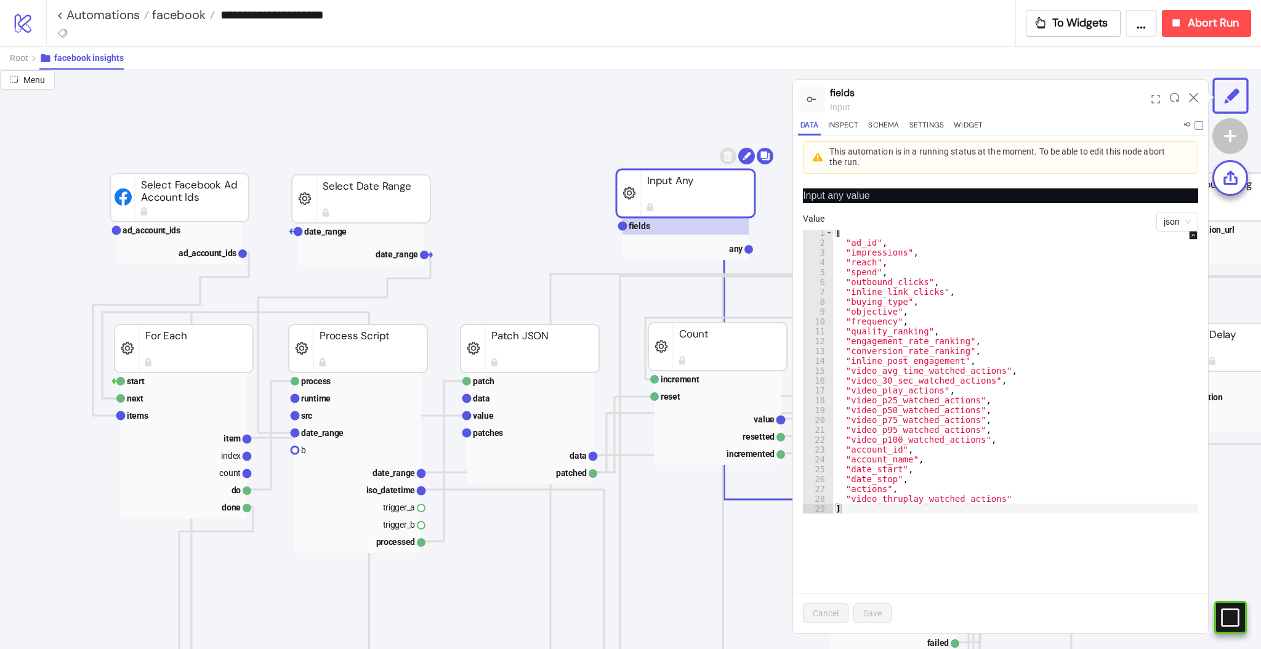
scroll to position [2, 0]
click at [1187, 102] on div at bounding box center [1193, 99] width 19 height 33
click at [1195, 97] on icon at bounding box center [1193, 97] width 9 height 9
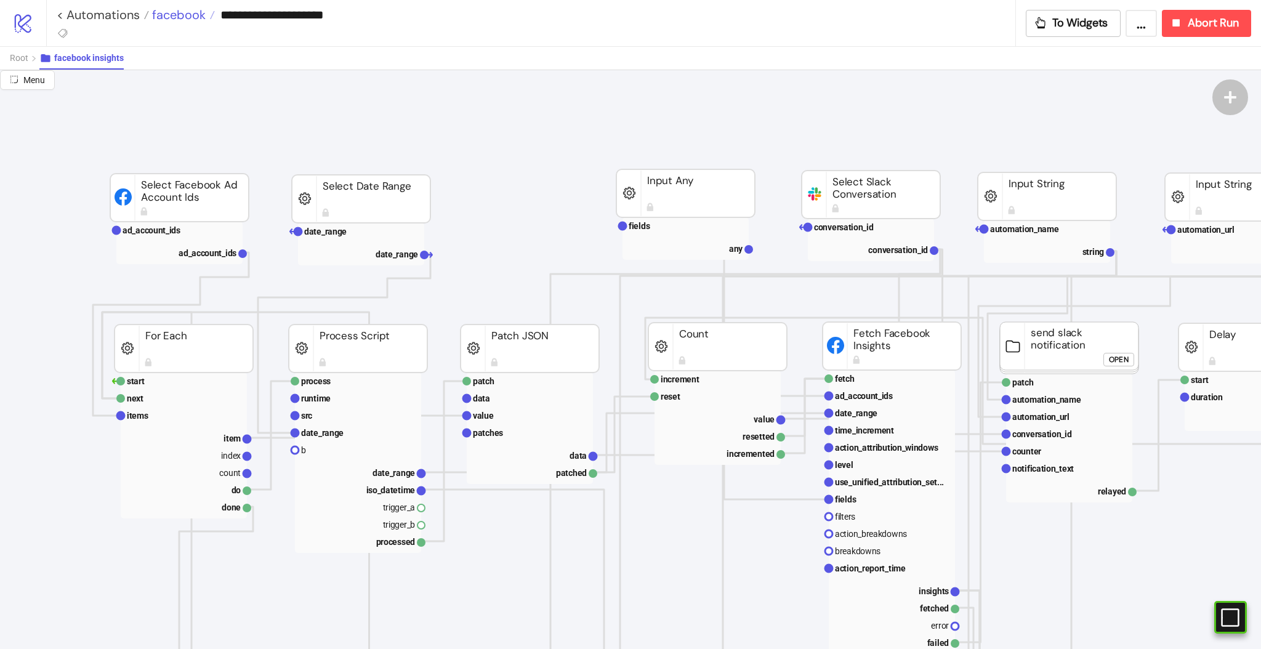
click at [172, 21] on span "facebook" at bounding box center [177, 15] width 57 height 16
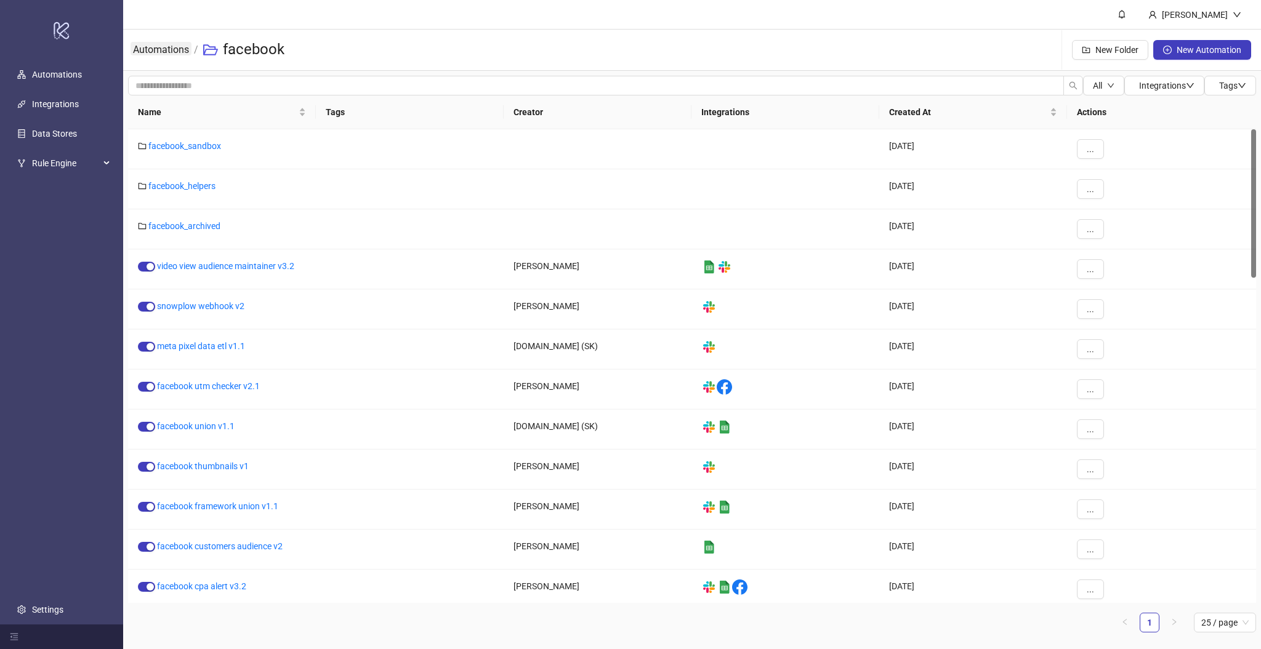
click at [166, 51] on link "Automations" at bounding box center [161, 49] width 61 height 14
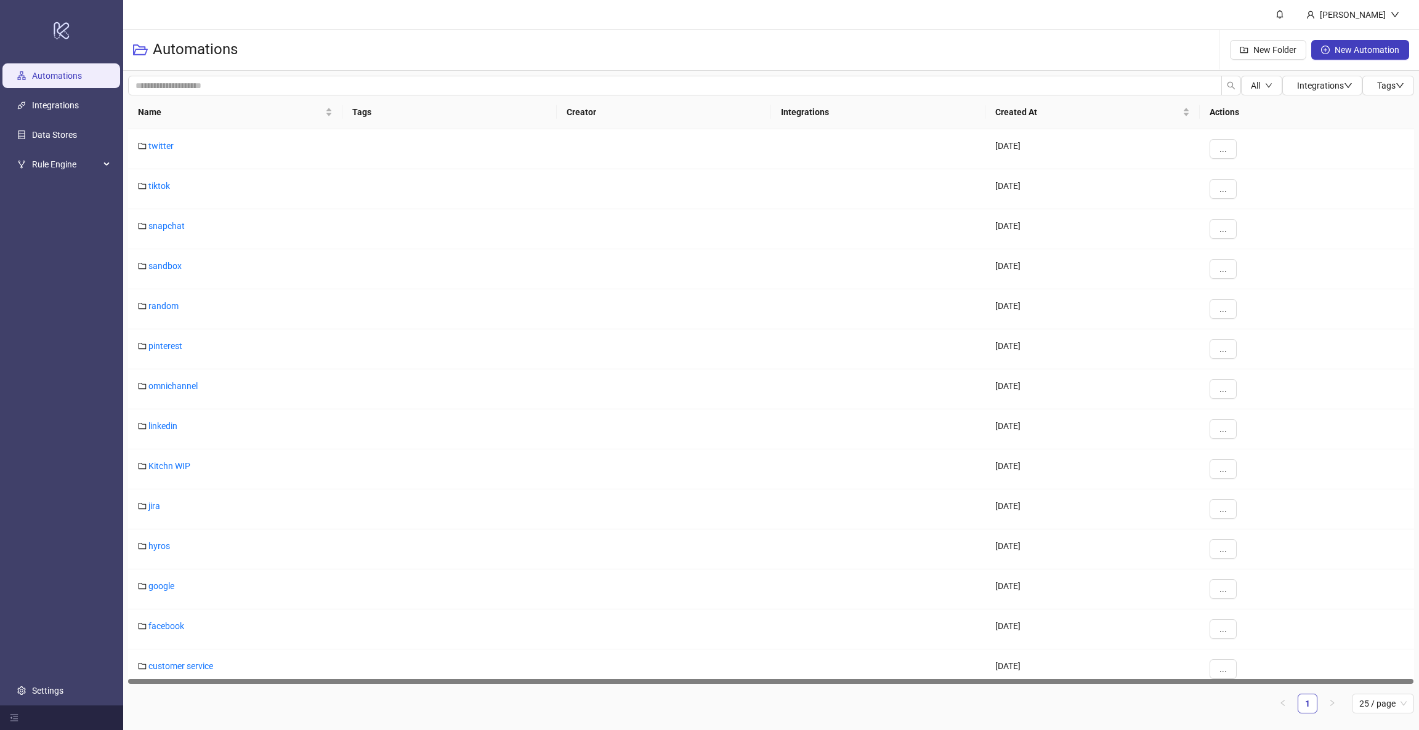
drag, startPoint x: 876, startPoint y: 18, endPoint x: 807, endPoint y: 18, distance: 69.6
click at [875, 20] on header "[PERSON_NAME]" at bounding box center [771, 15] width 1296 height 30
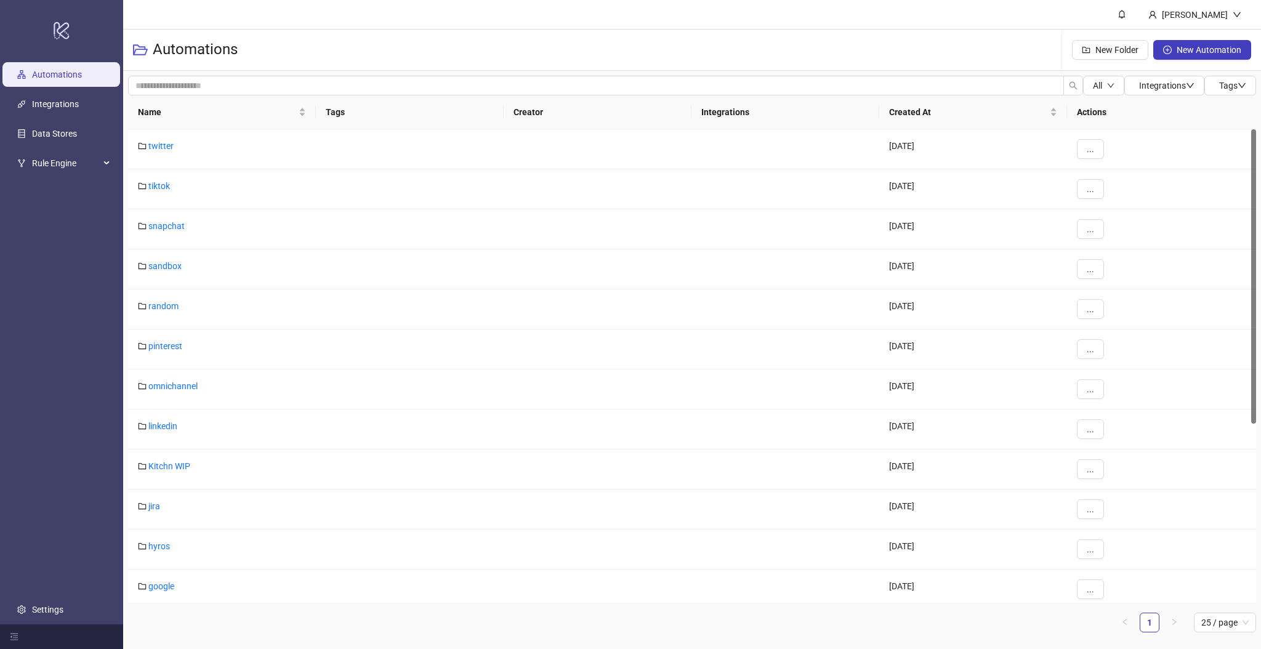
click at [844, 57] on div "Automations New Folder New Automation" at bounding box center [692, 50] width 1138 height 41
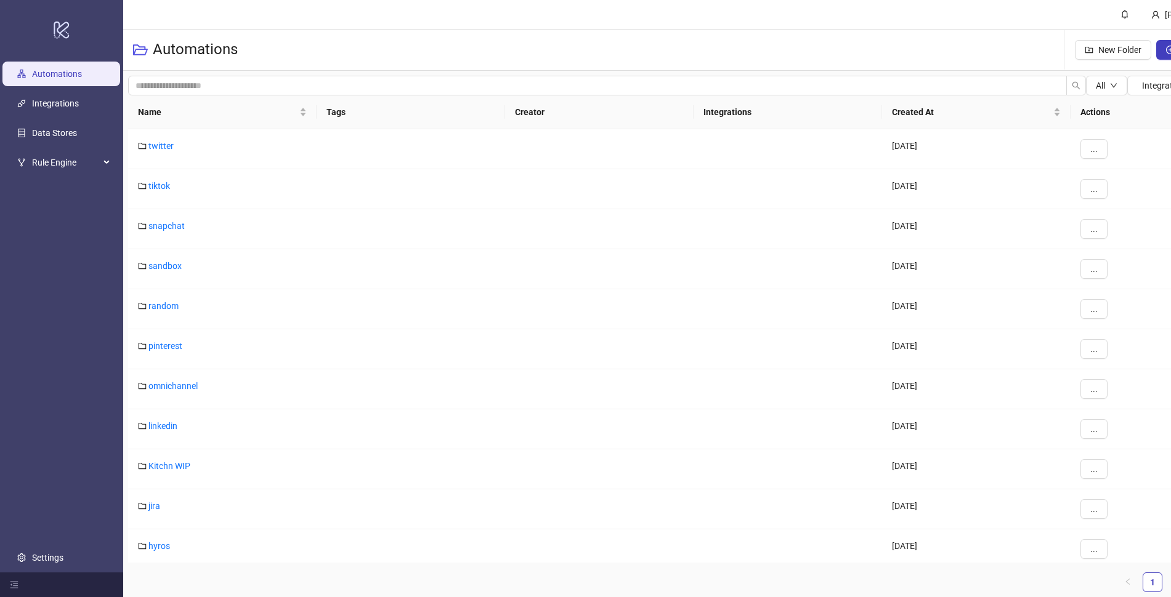
click at [694, 23] on header "[PERSON_NAME]" at bounding box center [693, 15] width 1141 height 30
